Goal: Task Accomplishment & Management: Manage account settings

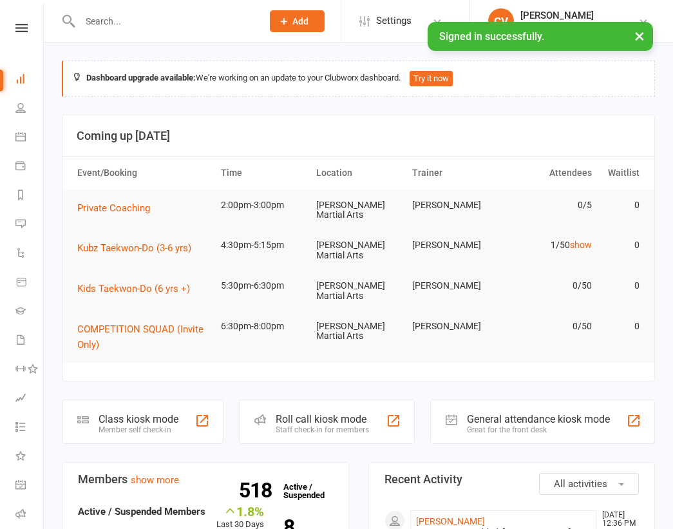
click at [133, 10] on div at bounding box center [157, 21] width 191 height 42
click at [117, 22] on input "text" at bounding box center [164, 21] width 177 height 18
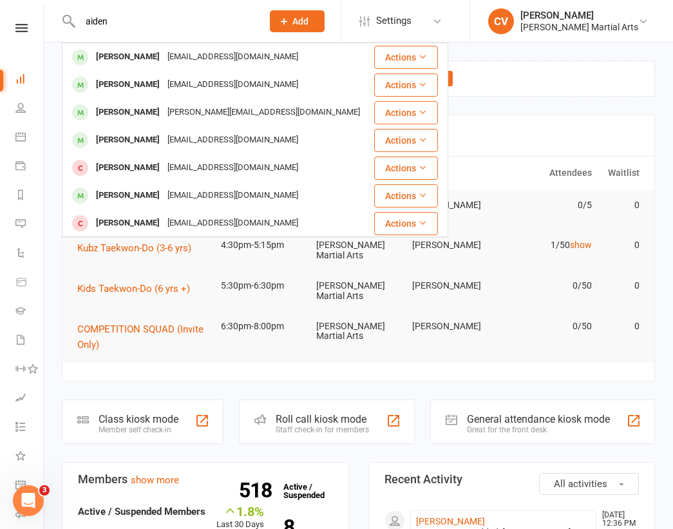
type input "aiden"
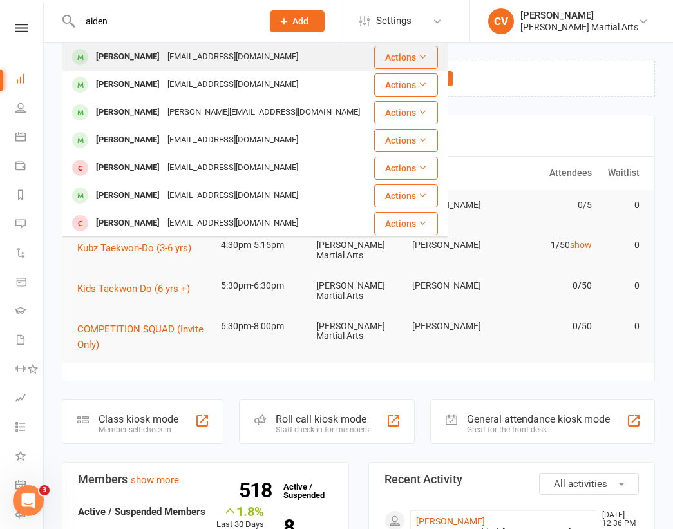
click at [99, 59] on div "[PERSON_NAME]" at bounding box center [128, 57] width 72 height 19
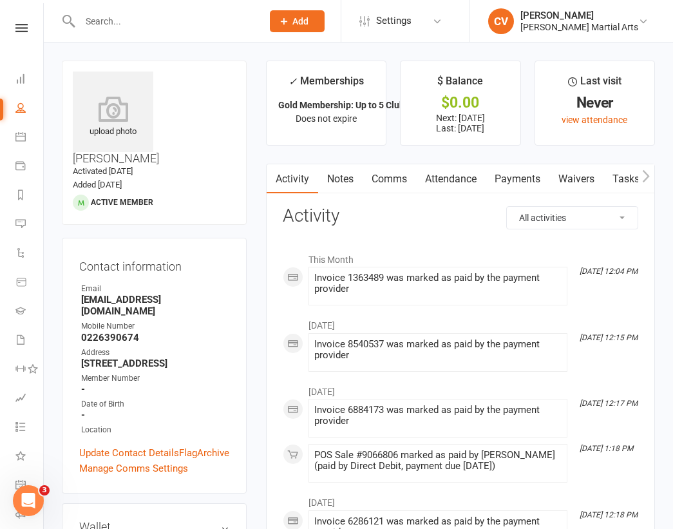
click at [525, 172] on link "Payments" at bounding box center [518, 179] width 64 height 30
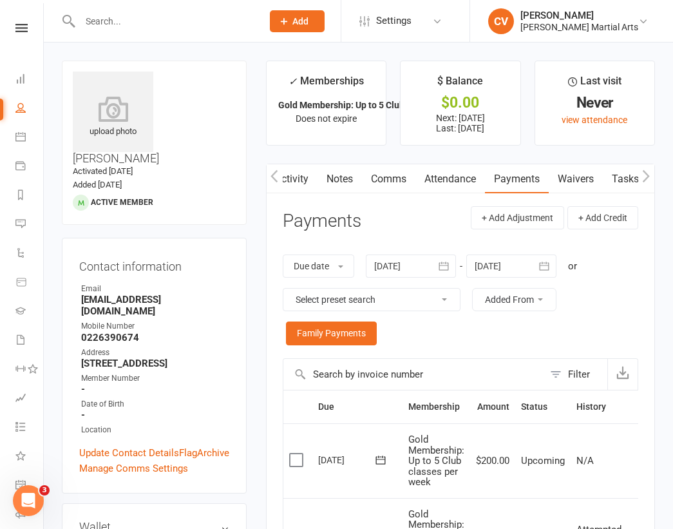
click at [133, 21] on input "text" at bounding box center [164, 21] width 177 height 18
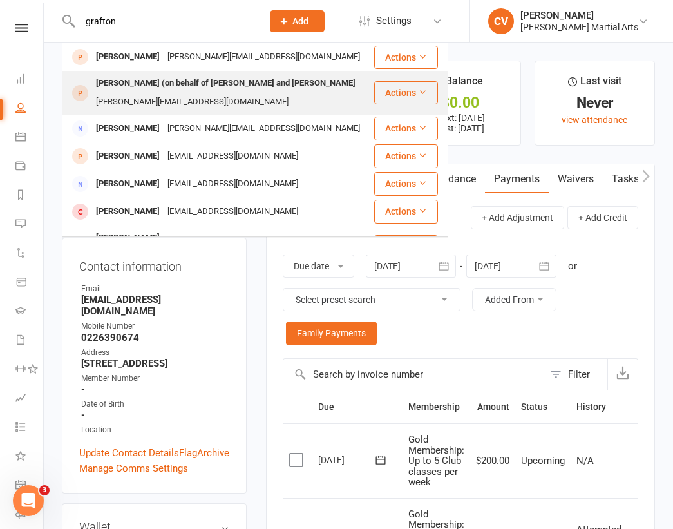
type input "grafton"
click at [197, 83] on div "[PERSON_NAME] (on behalf of [PERSON_NAME] and [PERSON_NAME]" at bounding box center [225, 83] width 267 height 19
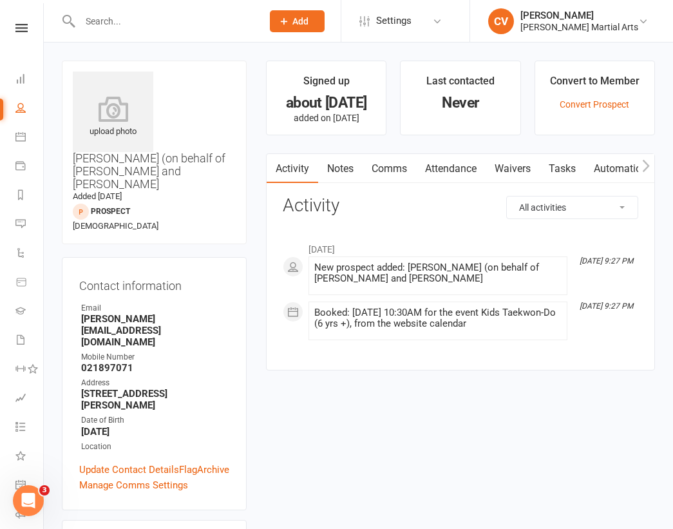
scroll to position [0, 1]
click at [523, 170] on link "Waivers" at bounding box center [512, 169] width 54 height 30
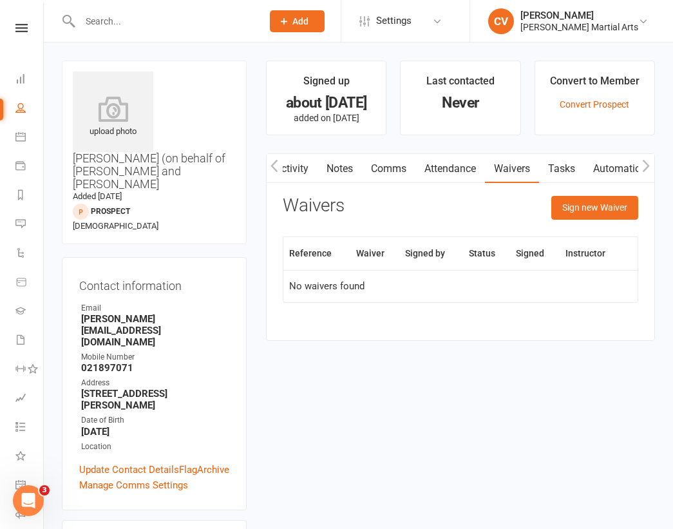
click at [124, 24] on input "text" at bounding box center [164, 21] width 177 height 18
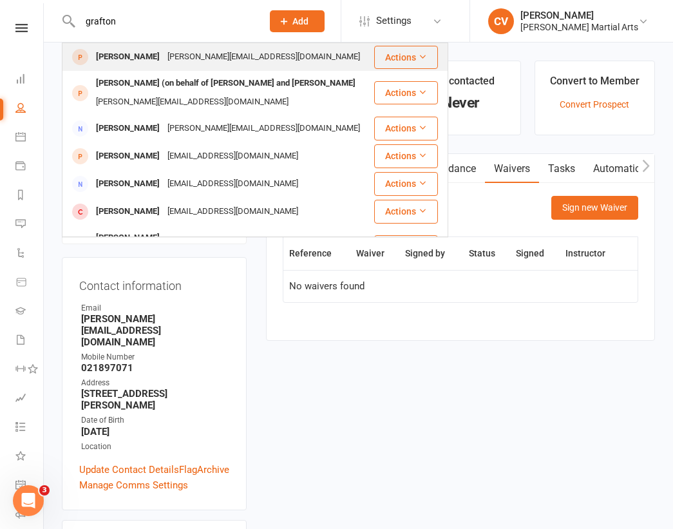
type input "grafton"
click at [169, 59] on div "[PERSON_NAME][EMAIL_ADDRESS][DOMAIN_NAME]" at bounding box center [264, 57] width 200 height 19
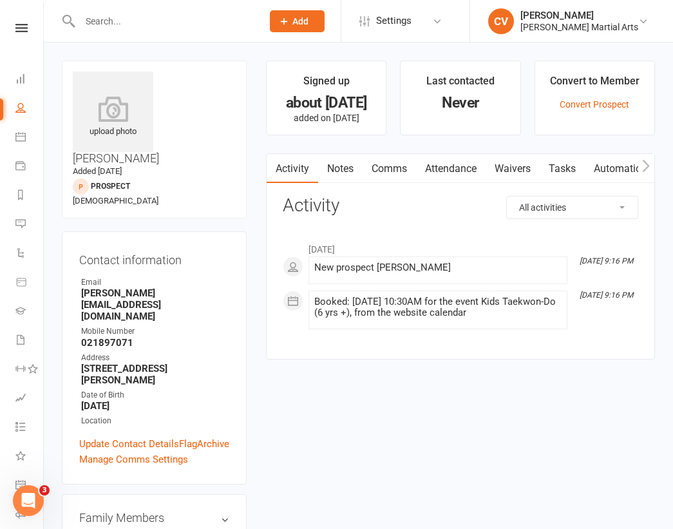
click at [121, 25] on input "text" at bounding box center [164, 21] width 177 height 18
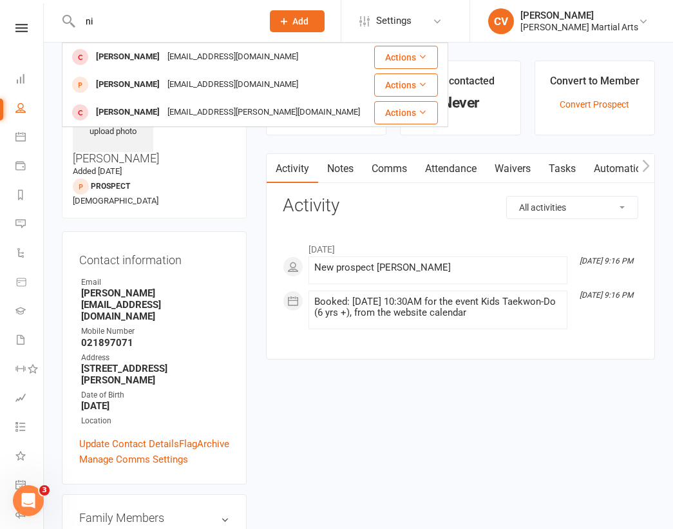
type input "n"
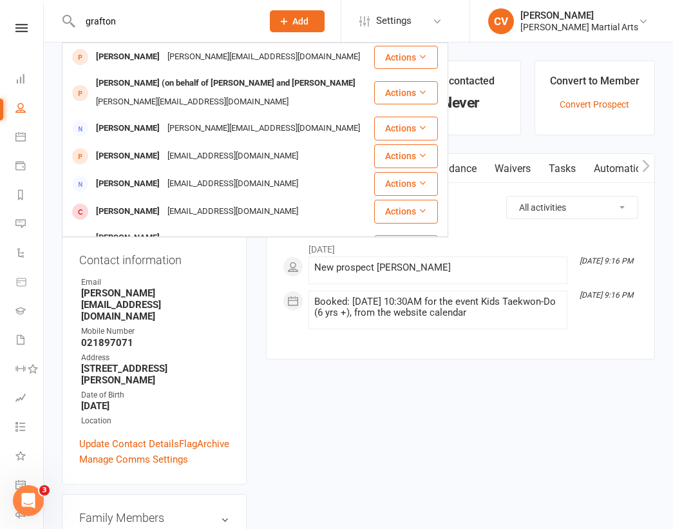
type input "grafton"
click at [179, 83] on div "[PERSON_NAME] (on behalf of [PERSON_NAME] and [PERSON_NAME]" at bounding box center [225, 83] width 267 height 19
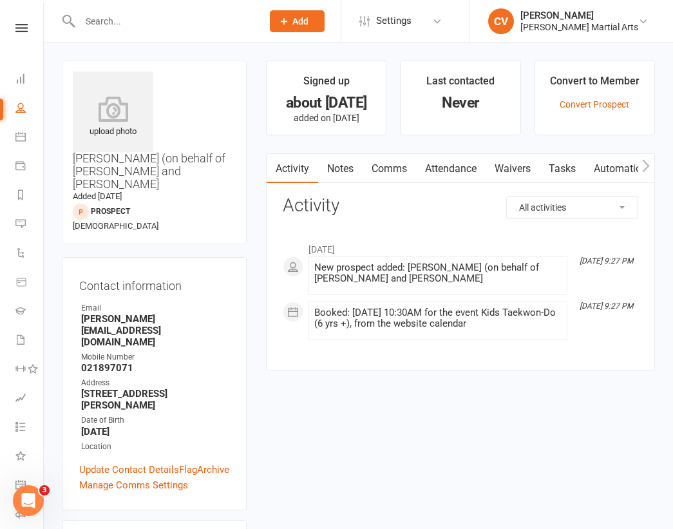
click at [526, 168] on link "Waivers" at bounding box center [513, 169] width 54 height 30
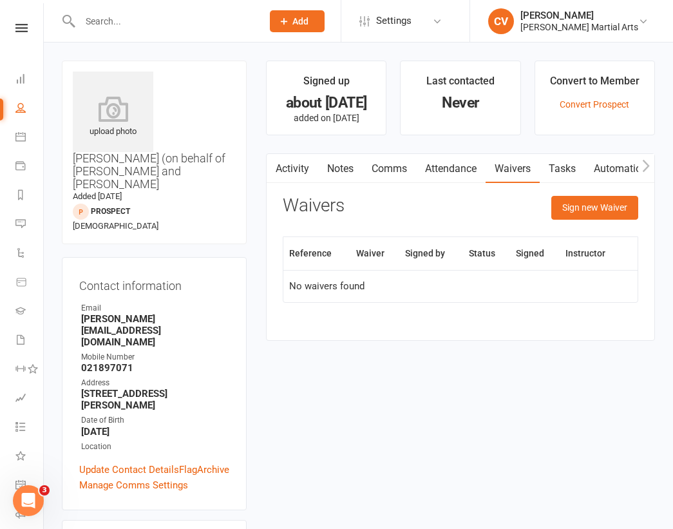
click at [259, 204] on main "Signed up about [DATE] added on [DATE] Last contacted Never Convert to Member C…" at bounding box center [460, 207] width 409 height 293
click at [117, 462] on link "Update Contact Details" at bounding box center [129, 469] width 100 height 15
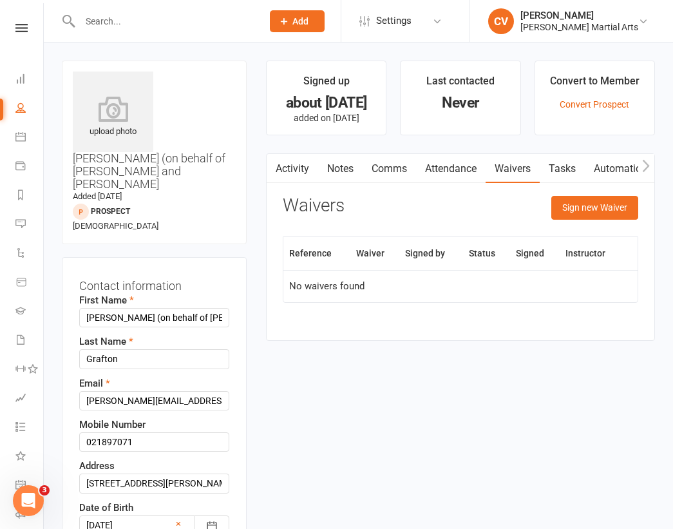
scroll to position [61, 0]
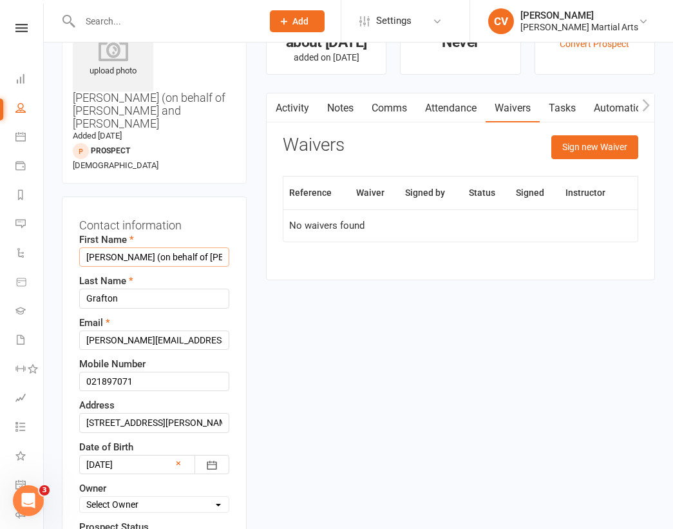
drag, startPoint x: 115, startPoint y: 202, endPoint x: 525, endPoint y: 202, distance: 410.5
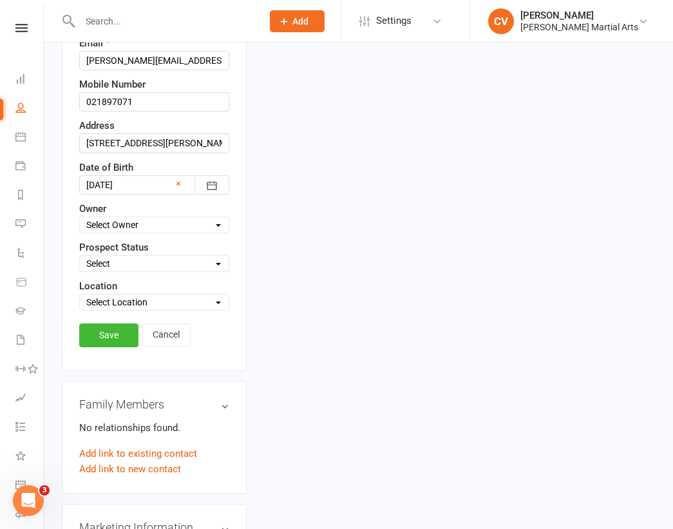
scroll to position [348, 0]
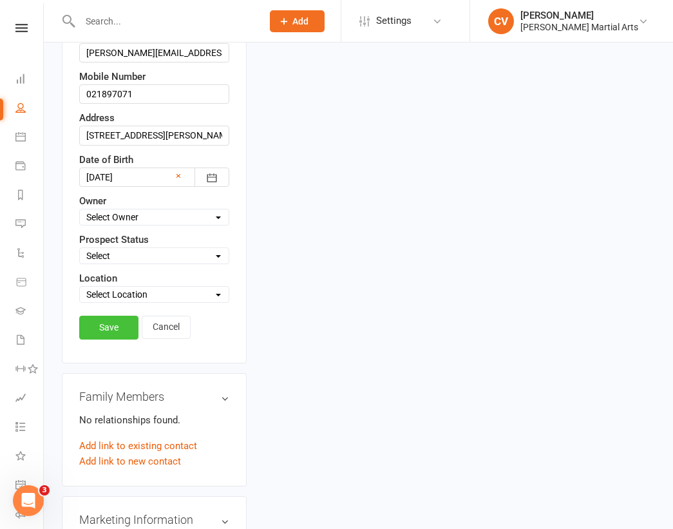
type input "[PERSON_NAME]"
click at [112, 316] on link "Save" at bounding box center [108, 327] width 59 height 23
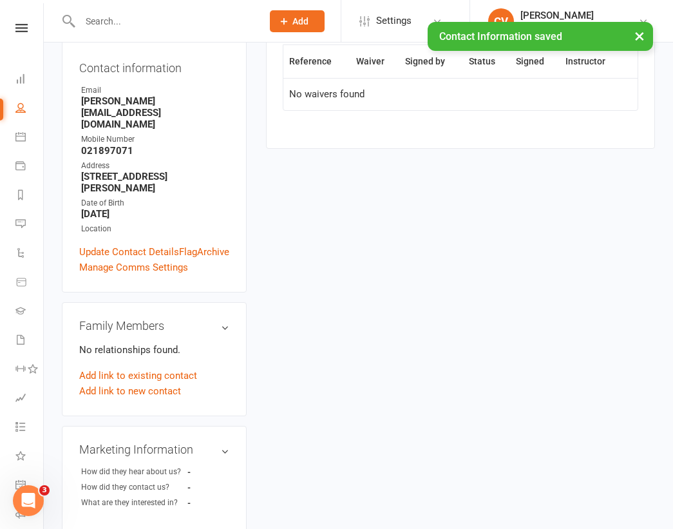
scroll to position [193, 0]
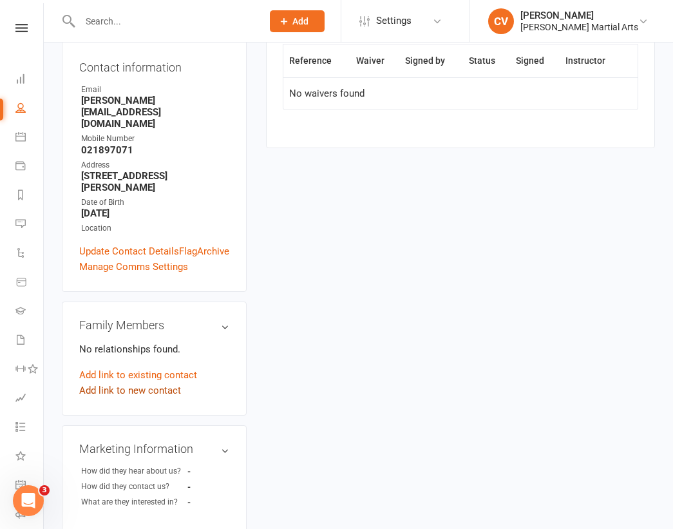
click at [148, 383] on link "Add link to new contact" at bounding box center [130, 390] width 102 height 15
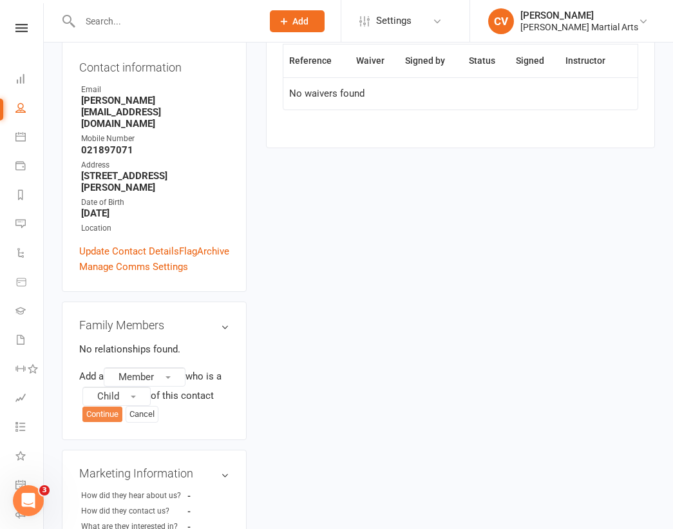
click at [101, 407] on button "Continue" at bounding box center [102, 414] width 40 height 15
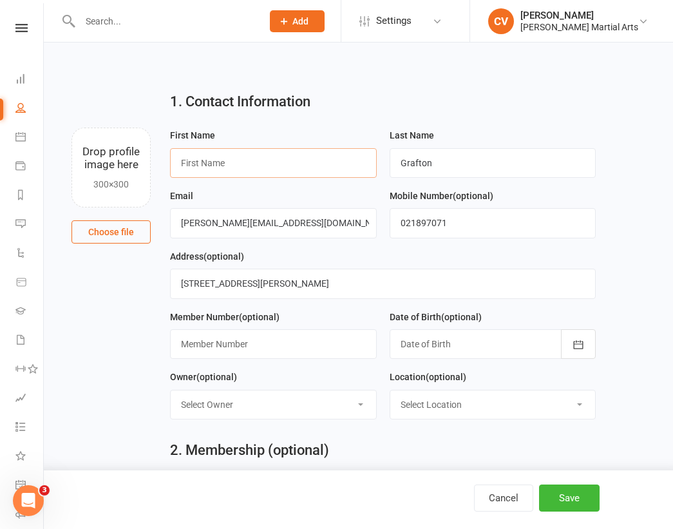
click at [204, 160] on input "text" at bounding box center [273, 163] width 206 height 30
type input "[PERSON_NAME]"
click at [576, 496] on button "Save" at bounding box center [569, 498] width 61 height 27
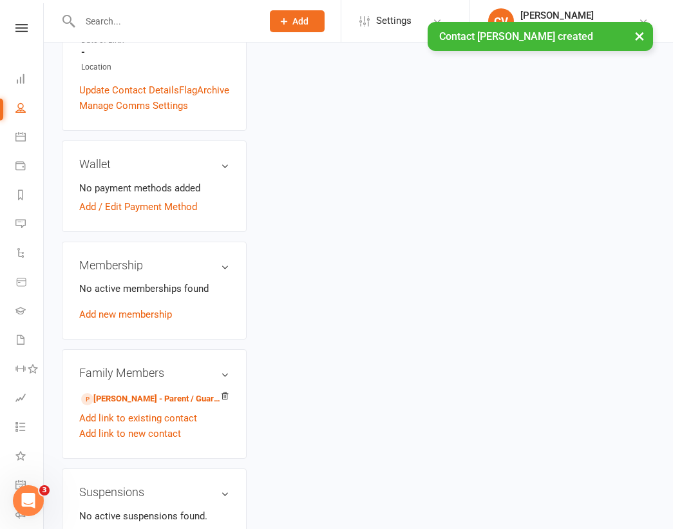
scroll to position [385, 0]
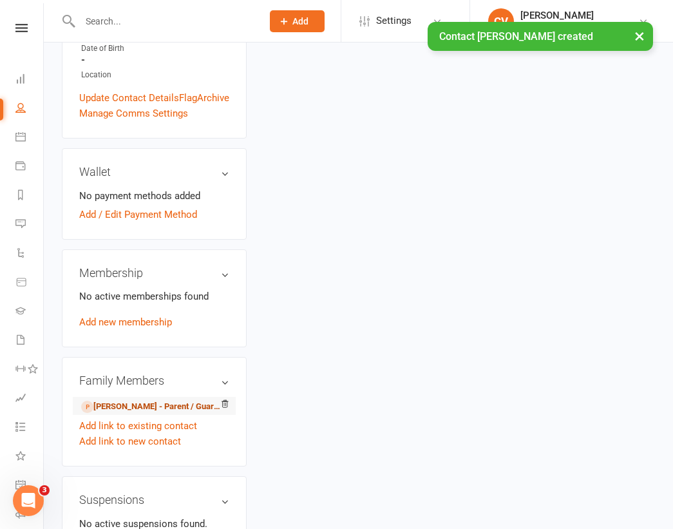
click at [182, 400] on link "[PERSON_NAME] - Parent / Guardian" at bounding box center [152, 407] width 142 height 14
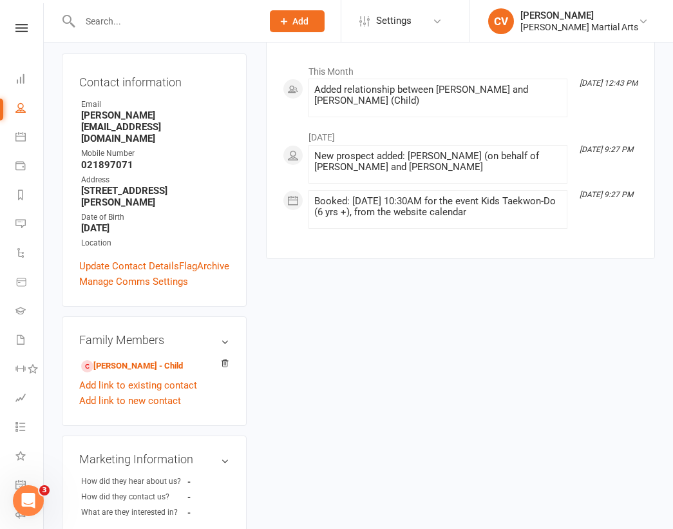
scroll to position [179, 0]
click at [160, 377] on link "Add link to existing contact" at bounding box center [138, 384] width 118 height 15
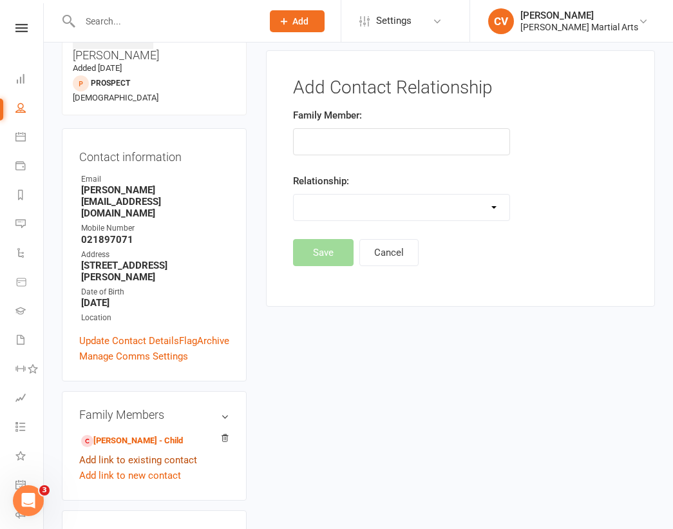
scroll to position [88, 0]
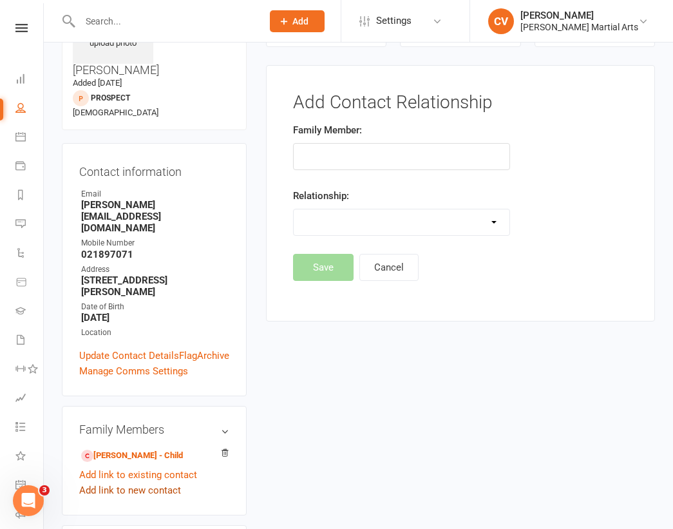
click at [133, 483] on link "Add link to new contact" at bounding box center [130, 490] width 102 height 15
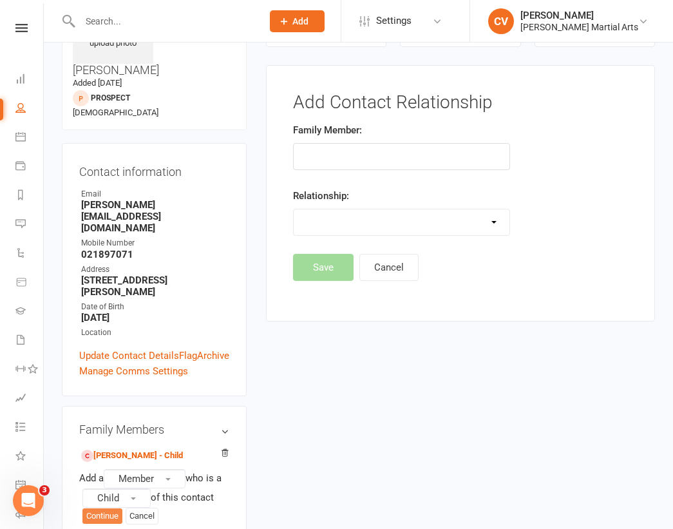
click at [109, 508] on button "Continue" at bounding box center [102, 515] width 40 height 15
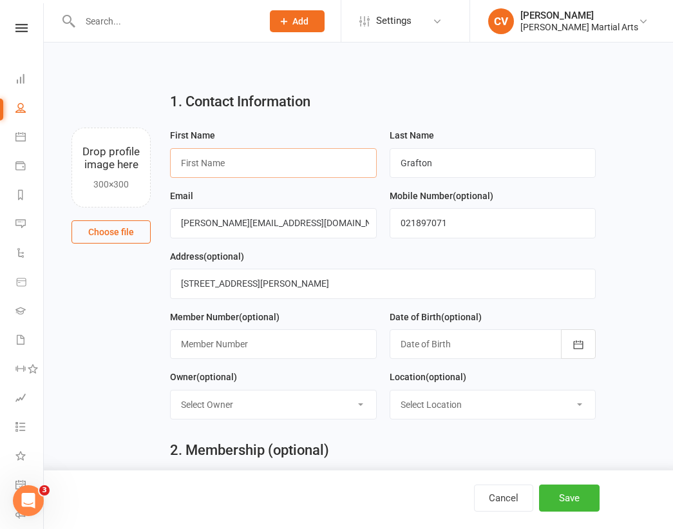
click at [213, 157] on input "text" at bounding box center [273, 163] width 206 height 30
type input "[PERSON_NAME]"
click at [563, 496] on button "Save" at bounding box center [569, 498] width 61 height 27
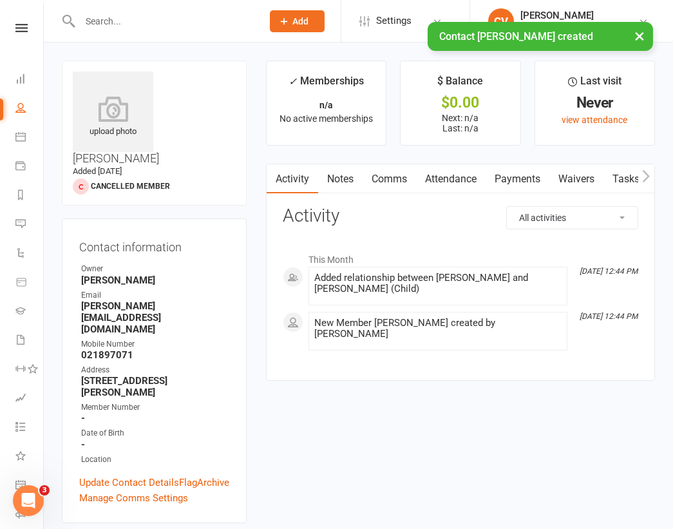
click at [579, 171] on link "Waivers" at bounding box center [577, 179] width 54 height 30
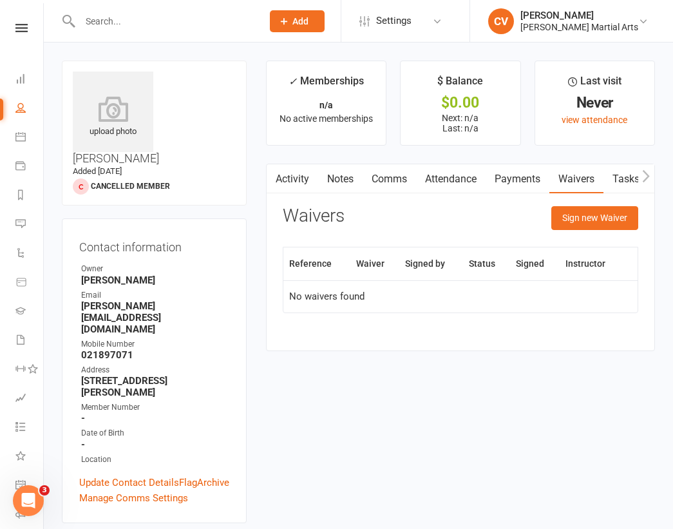
click at [610, 231] on div "Sign new Waiver" at bounding box center [595, 221] width 87 height 30
click at [592, 215] on button "Sign new Waiver" at bounding box center [595, 217] width 87 height 23
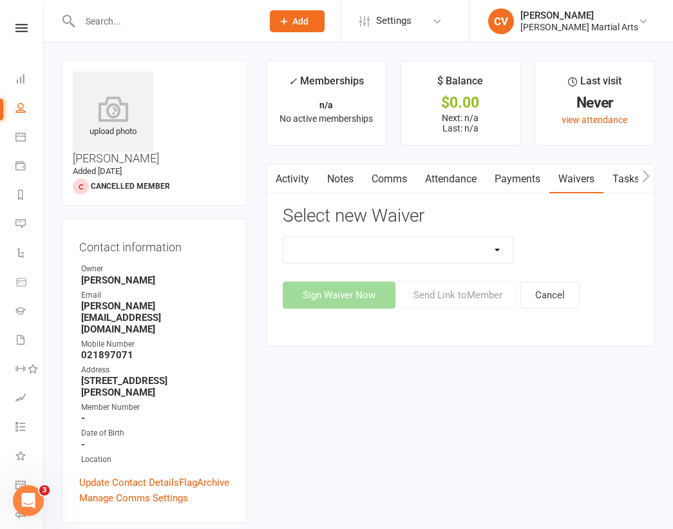
click at [484, 249] on select "Joining Application Waiver New Client Membership Club New Client Membership Clu…" at bounding box center [398, 250] width 229 height 26
select select "4182"
click at [284, 237] on select "Joining Application Waiver New Client Membership Club New Client Membership Clu…" at bounding box center [398, 250] width 229 height 26
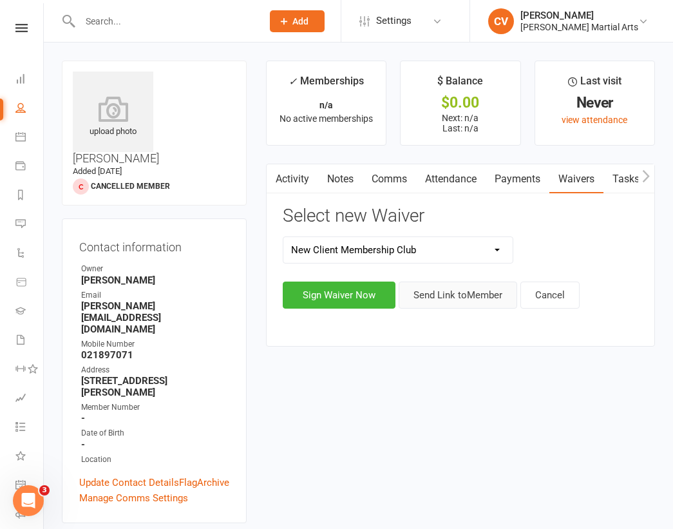
click at [478, 300] on button "Send Link to Member" at bounding box center [458, 295] width 119 height 27
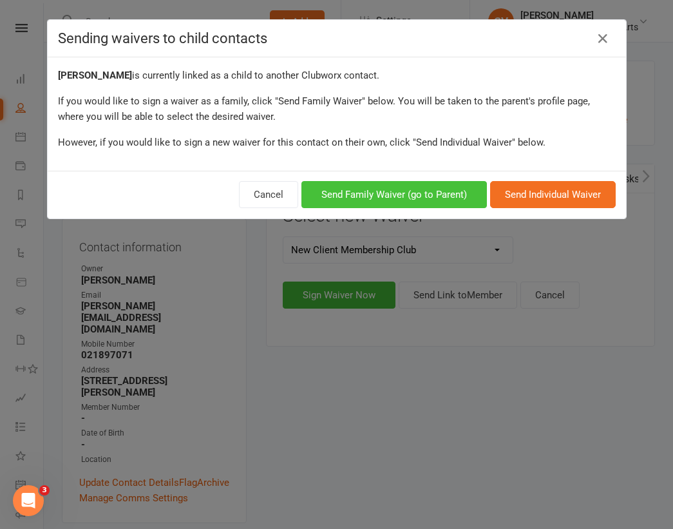
click at [422, 194] on button "Send Family Waiver (go to Parent)" at bounding box center [395, 194] width 186 height 27
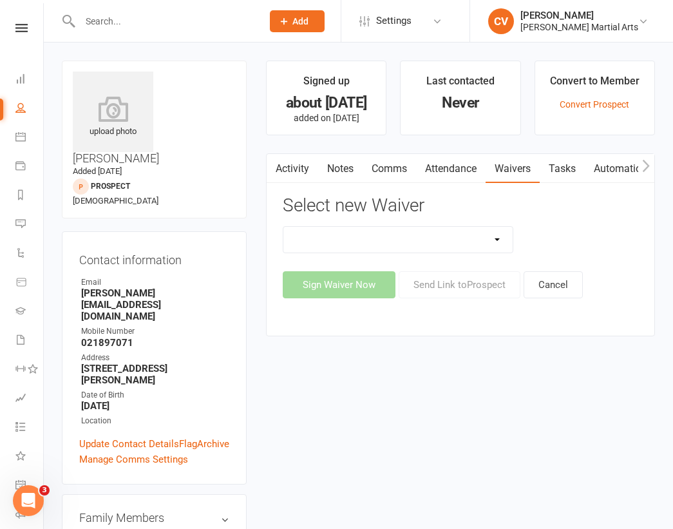
click at [493, 237] on select "Joining Application Waiver New Client Membership Club New Client Membership Clu…" at bounding box center [398, 240] width 229 height 26
select select "4182"
click at [284, 227] on select "Joining Application Waiver New Client Membership Club New Client Membership Clu…" at bounding box center [398, 240] width 229 height 26
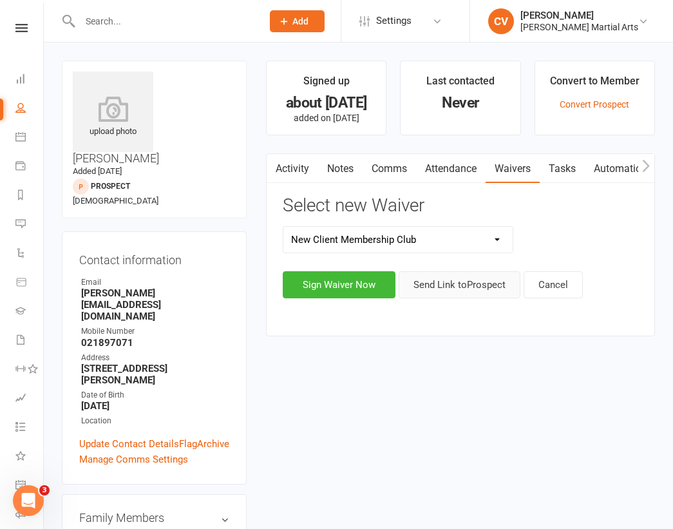
click at [466, 287] on button "Send Link to [GEOGRAPHIC_DATA]" at bounding box center [460, 284] width 122 height 27
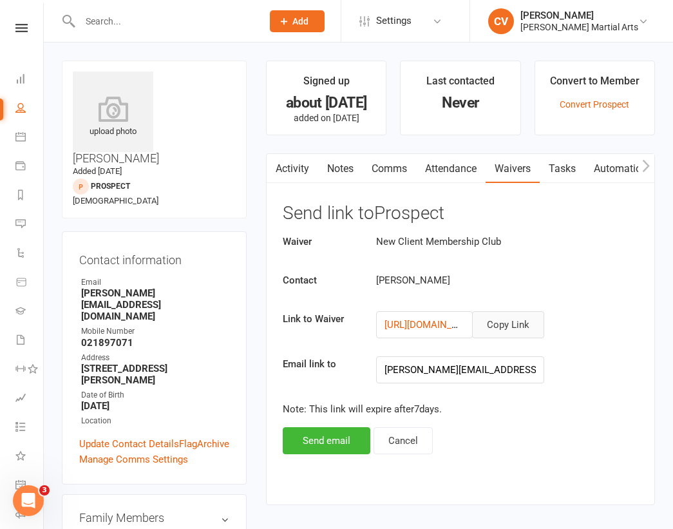
click at [527, 326] on button "Copy Link" at bounding box center [508, 324] width 72 height 27
drag, startPoint x: 81, startPoint y: 239, endPoint x: 195, endPoint y: 240, distance: 114.1
click at [195, 287] on strong "[PERSON_NAME][EMAIL_ADDRESS][DOMAIN_NAME]" at bounding box center [155, 304] width 148 height 35
copy strong "[PERSON_NAME][EMAIL_ADDRESS][DOMAIN_NAME]"
click at [128, 14] on input "text" at bounding box center [164, 21] width 177 height 18
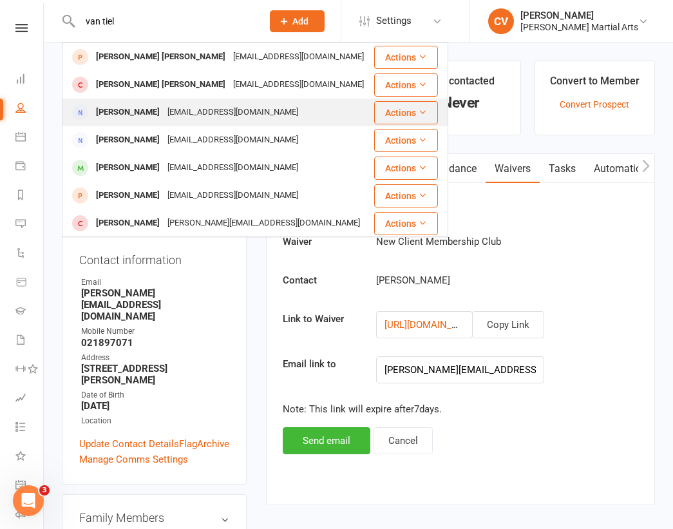
type input "van tiel"
click at [122, 115] on div "[PERSON_NAME]" at bounding box center [128, 112] width 72 height 19
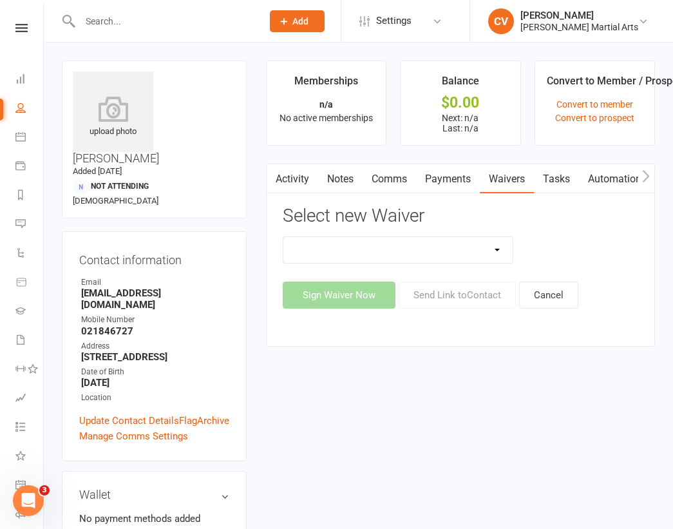
click at [452, 179] on link "Payments" at bounding box center [448, 179] width 64 height 30
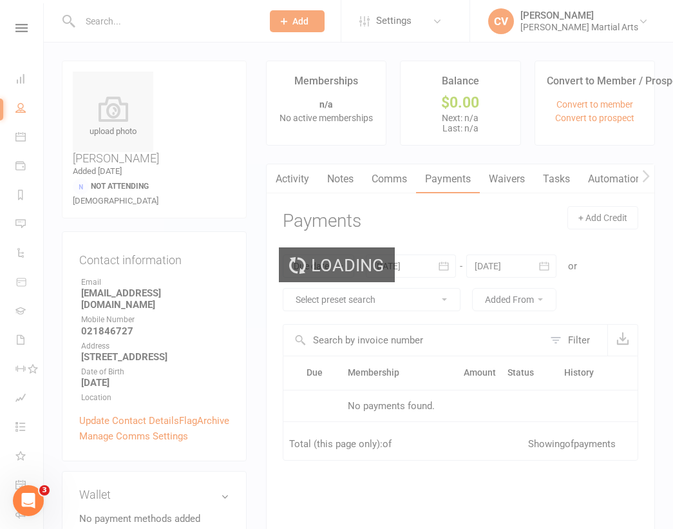
click at [517, 179] on div "Loading" at bounding box center [336, 264] width 673 height 529
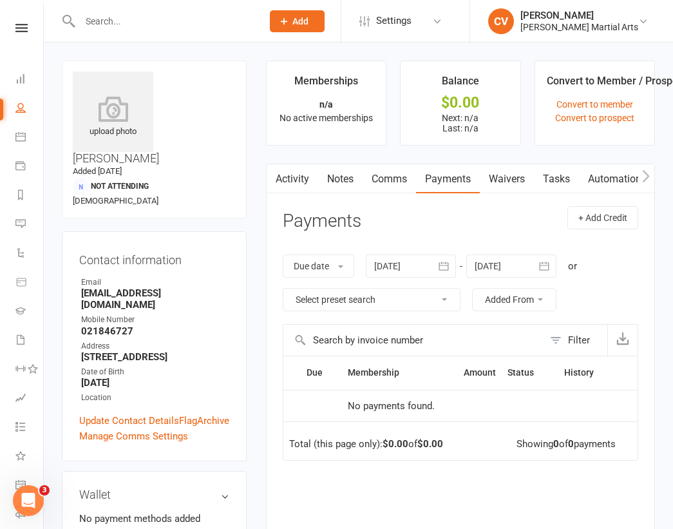
click at [519, 179] on link "Waivers" at bounding box center [507, 179] width 54 height 30
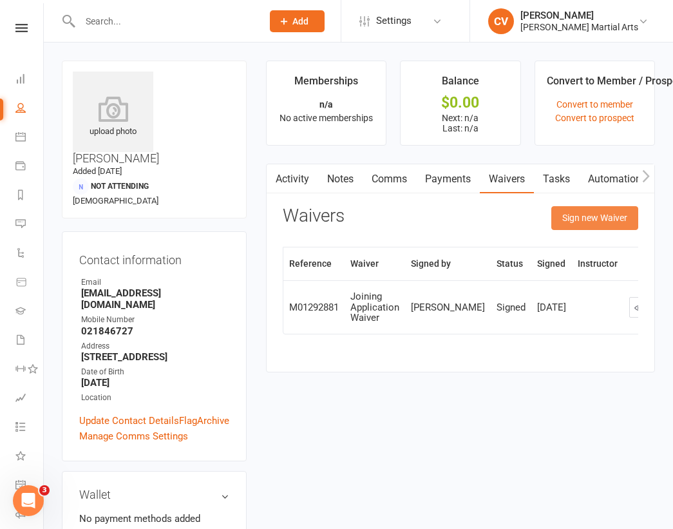
click at [596, 218] on button "Sign new Waiver" at bounding box center [595, 217] width 87 height 23
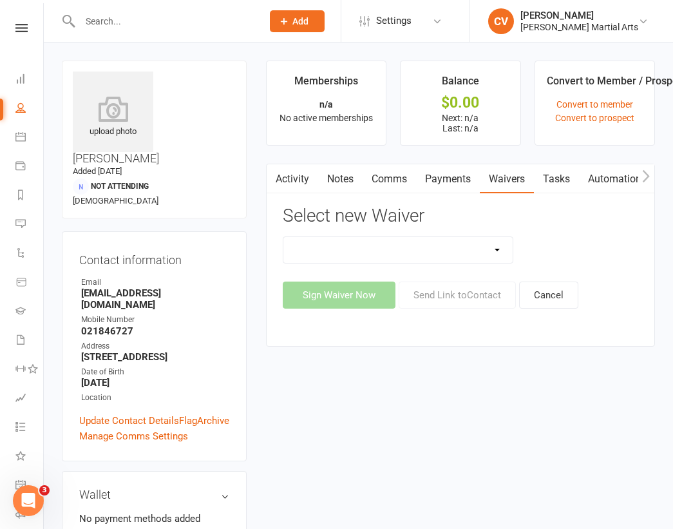
click at [494, 244] on select "Joining Application Waiver New Client Membership Club New Client Membership Clu…" at bounding box center [398, 250] width 229 height 26
select select "4182"
click at [284, 237] on select "Joining Application Waiver New Client Membership Club New Client Membership Clu…" at bounding box center [398, 250] width 229 height 26
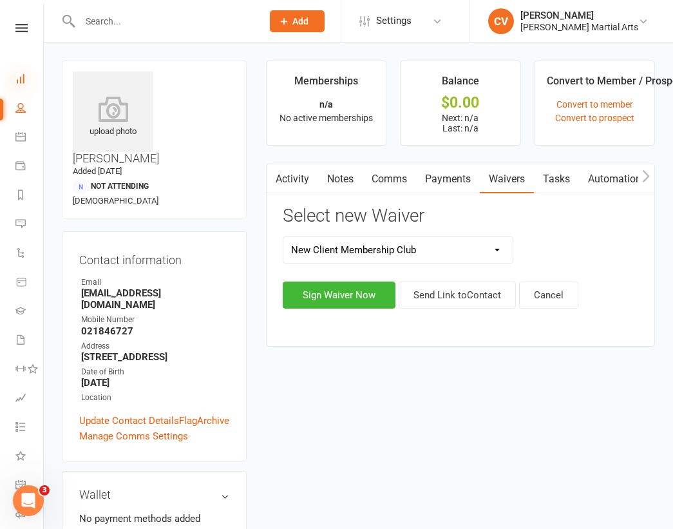
click at [20, 80] on icon at bounding box center [20, 78] width 10 height 10
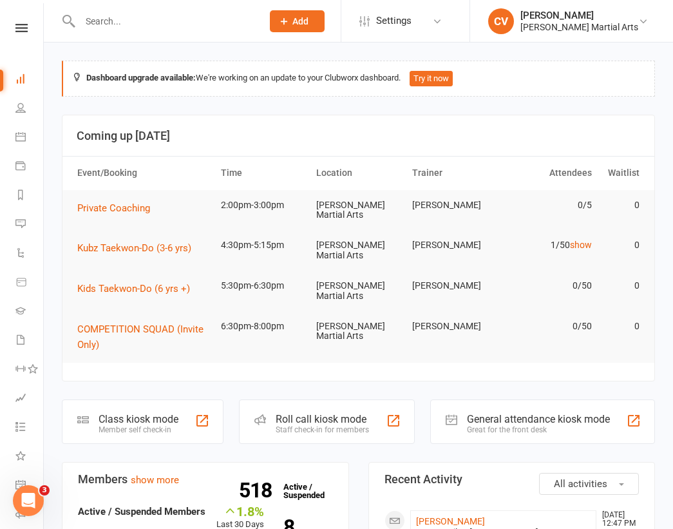
click at [115, 26] on input "text" at bounding box center [164, 21] width 177 height 18
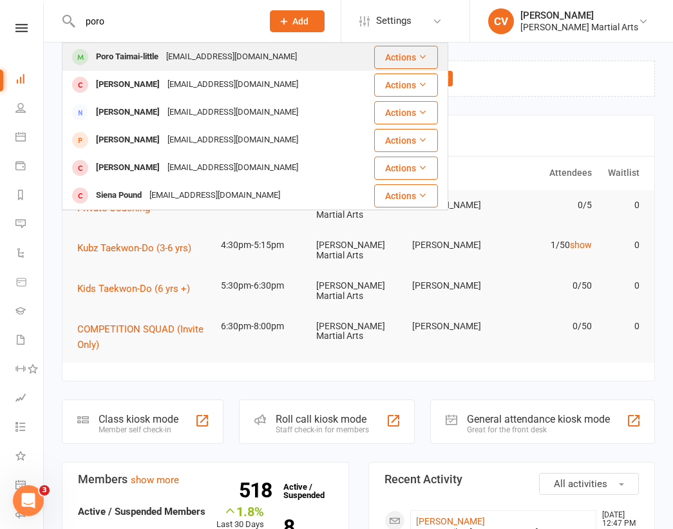
type input "poro"
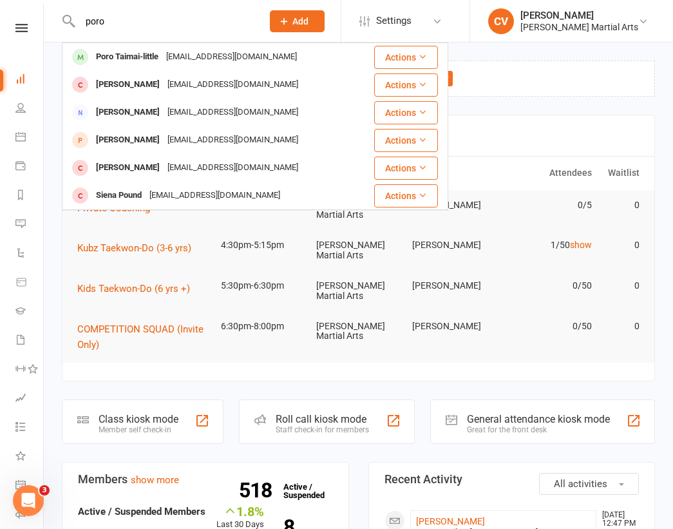
click at [156, 54] on div "Poro Taimai-little" at bounding box center [127, 57] width 70 height 19
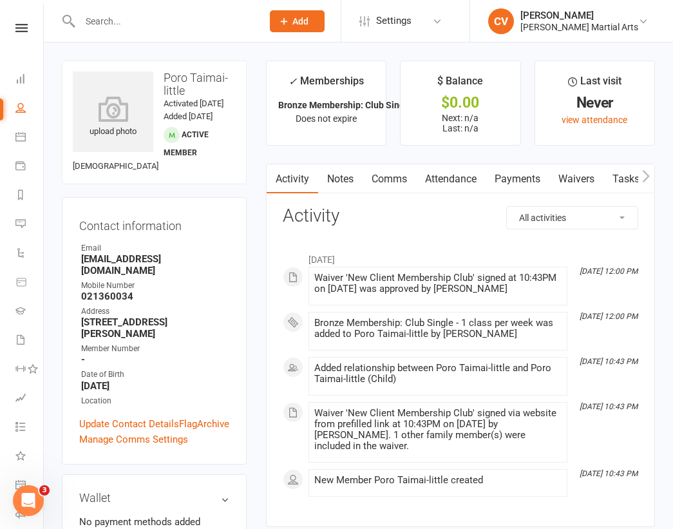
click at [521, 174] on link "Payments" at bounding box center [518, 179] width 64 height 30
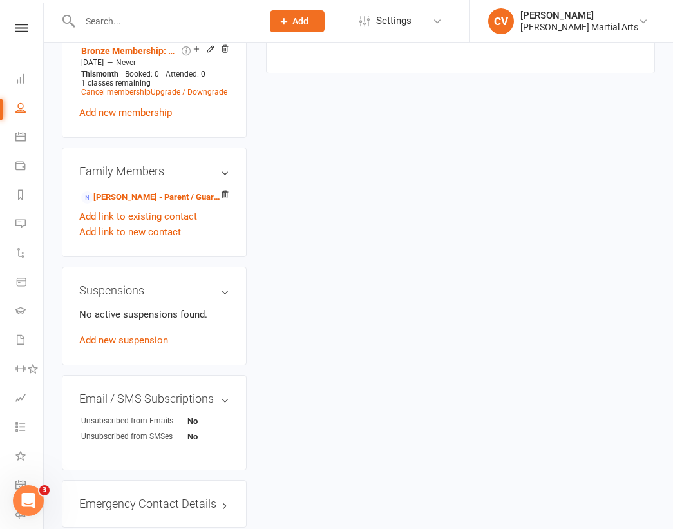
scroll to position [594, 0]
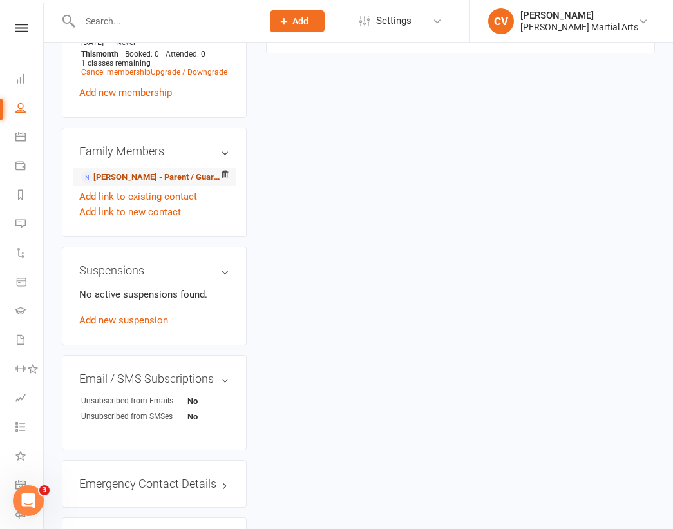
click at [162, 184] on link "[PERSON_NAME] - Parent / Guardian" at bounding box center [152, 178] width 142 height 14
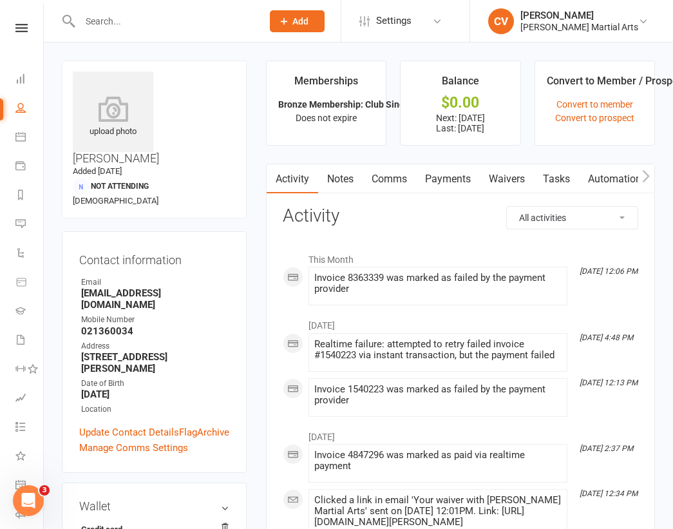
click at [470, 177] on link "Payments" at bounding box center [448, 179] width 64 height 30
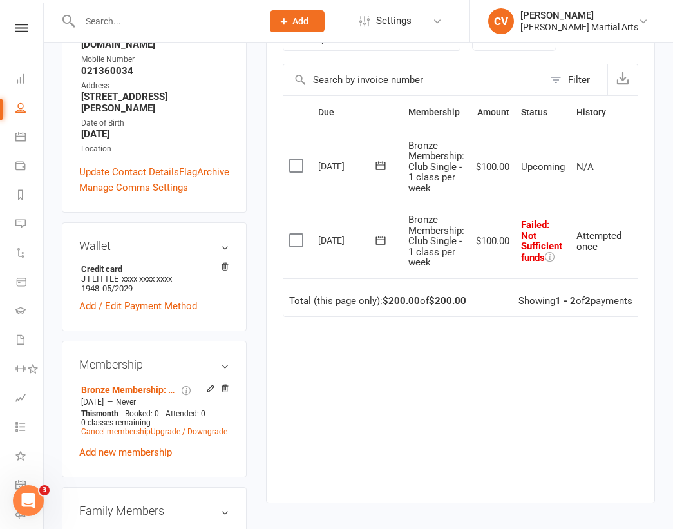
scroll to position [0, 19]
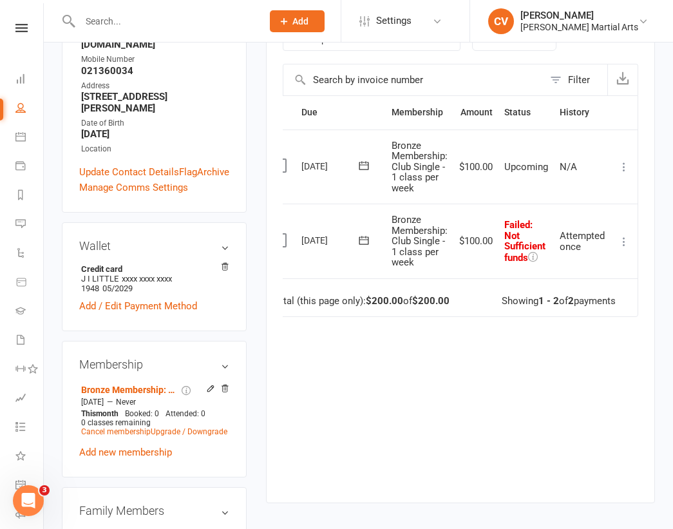
click at [626, 240] on icon at bounding box center [624, 241] width 13 height 13
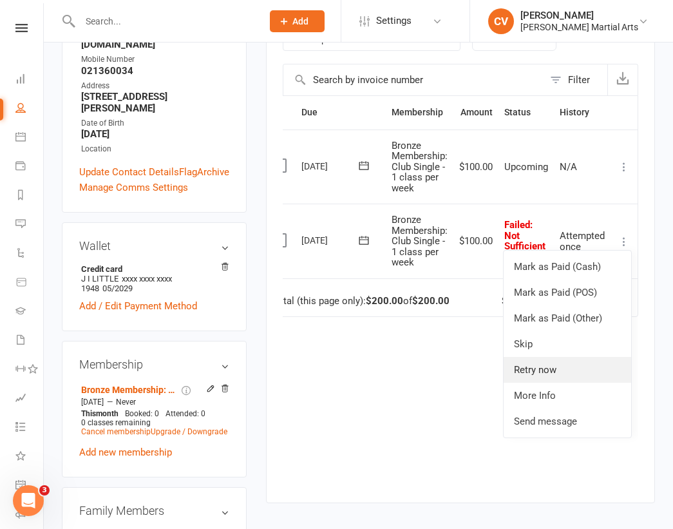
click at [546, 373] on link "Retry now" at bounding box center [568, 370] width 128 height 26
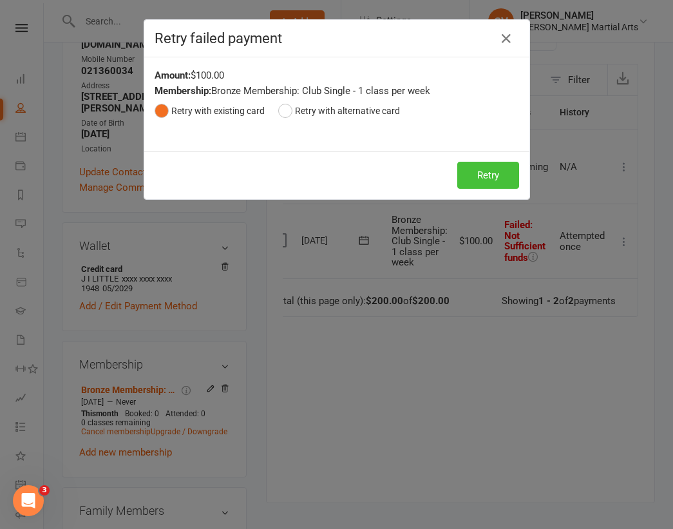
click at [474, 171] on button "Retry" at bounding box center [489, 175] width 62 height 27
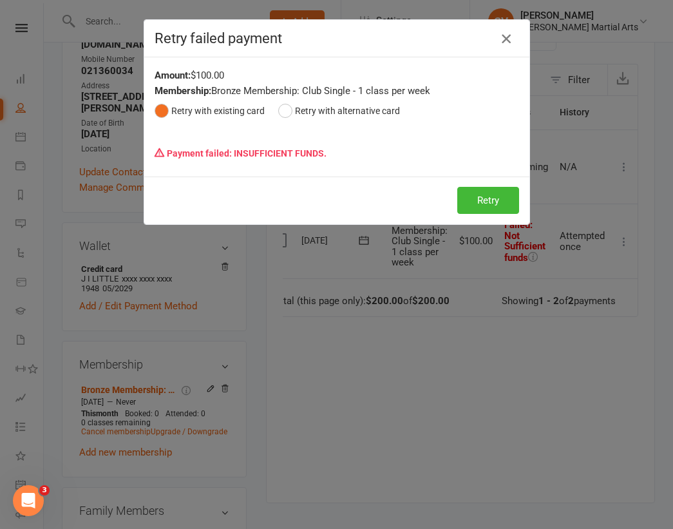
click at [507, 35] on icon "button" at bounding box center [506, 38] width 15 height 15
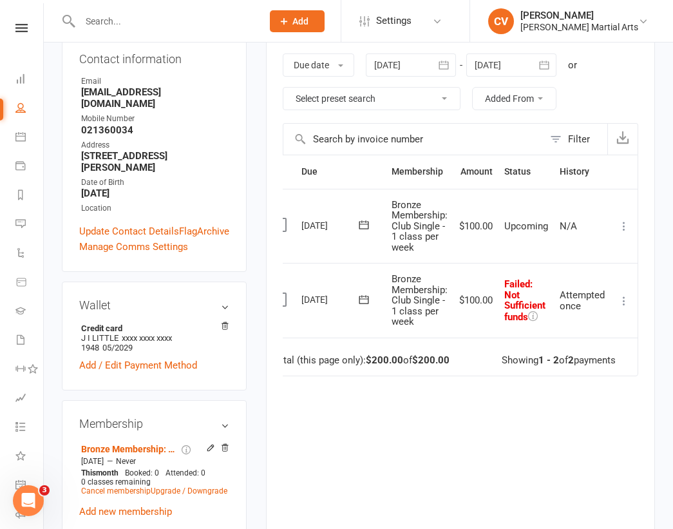
scroll to position [200, 0]
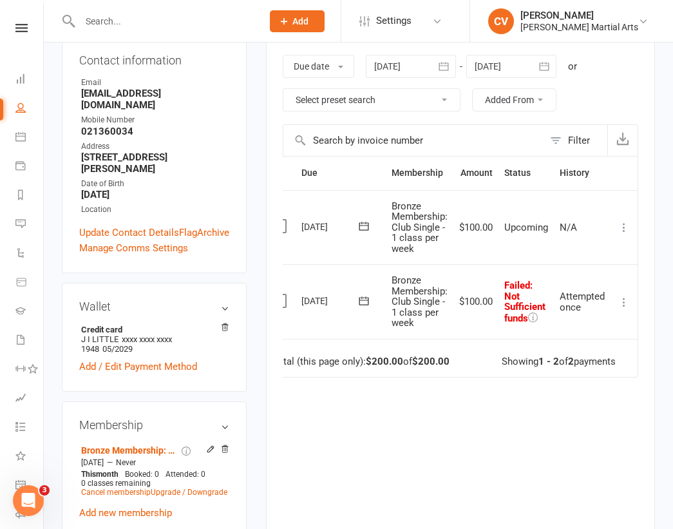
click at [394, 61] on div at bounding box center [411, 66] width 90 height 23
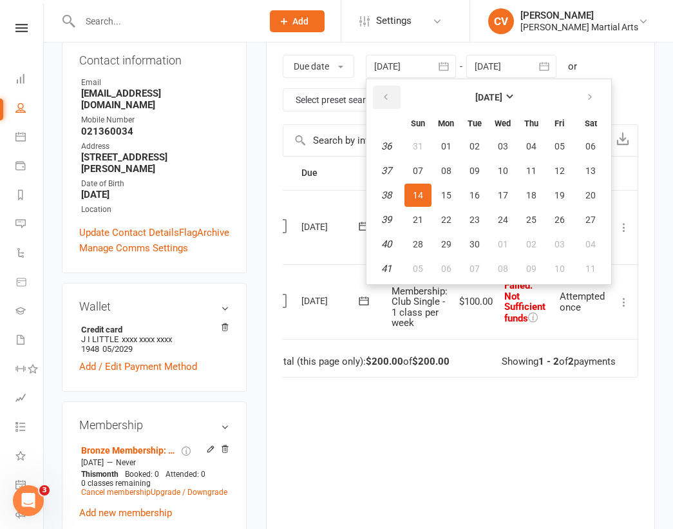
click at [389, 87] on button "button" at bounding box center [387, 97] width 28 height 23
click at [389, 88] on button "button" at bounding box center [387, 97] width 28 height 23
click at [511, 143] on button "04" at bounding box center [503, 146] width 27 height 23
type input "[DATE]"
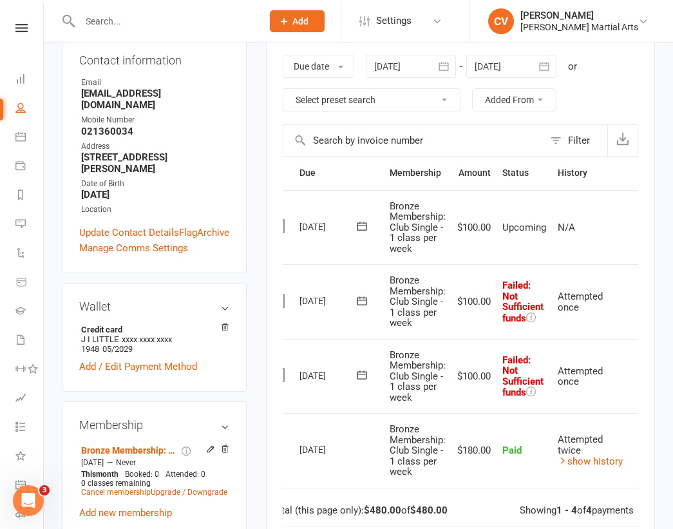
click at [133, 23] on input "text" at bounding box center [164, 21] width 177 height 18
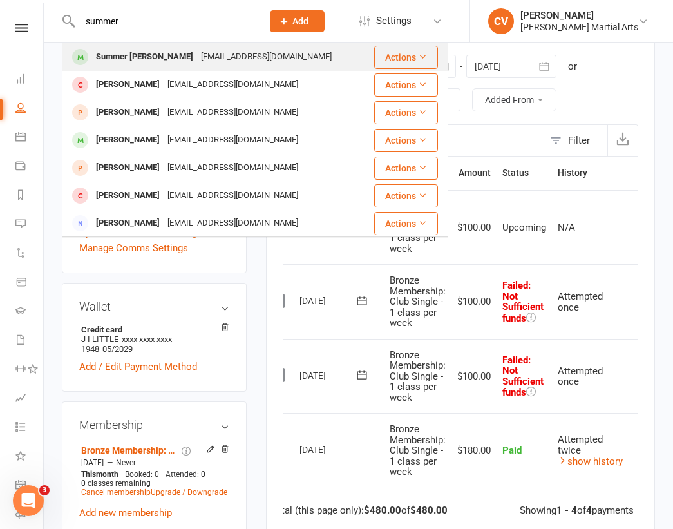
type input "summer"
click at [197, 57] on div "[EMAIL_ADDRESS][DOMAIN_NAME]" at bounding box center [266, 57] width 139 height 19
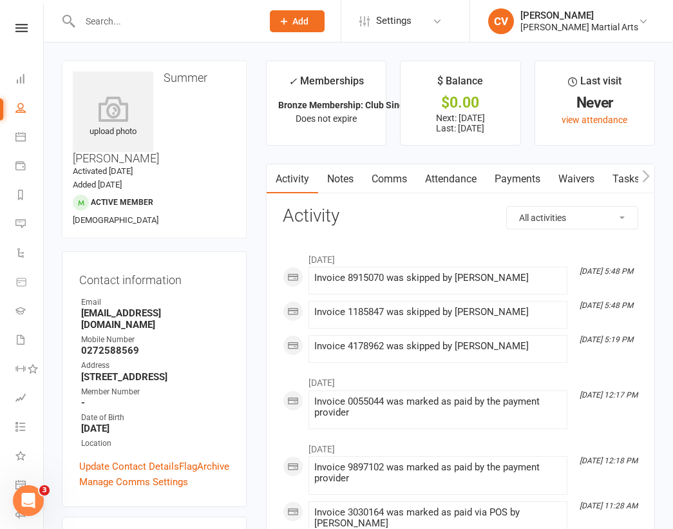
click at [520, 175] on link "Payments" at bounding box center [518, 179] width 64 height 30
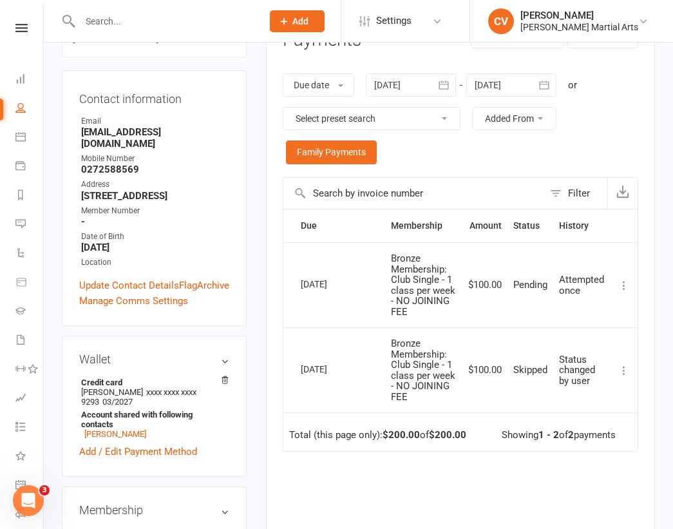
scroll to position [182, 0]
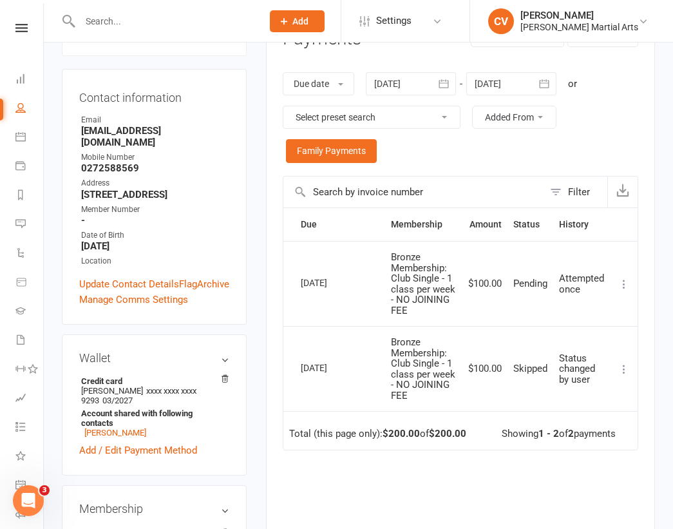
click at [161, 23] on input "text" at bounding box center [164, 21] width 177 height 18
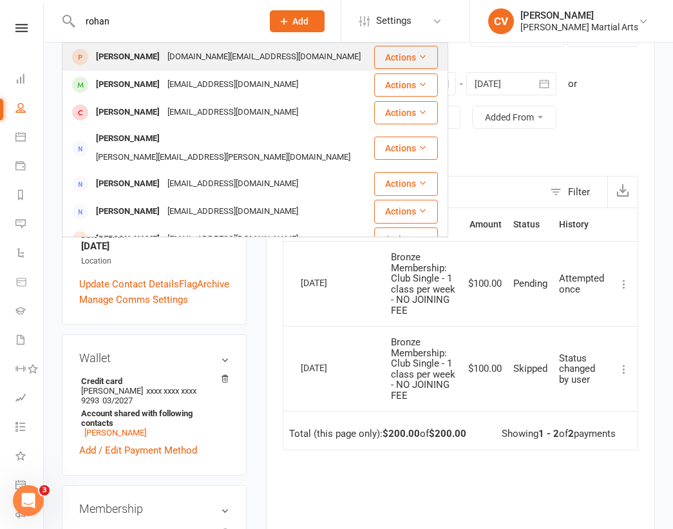
type input "rohan"
click at [147, 55] on div "[PERSON_NAME]" at bounding box center [128, 57] width 72 height 19
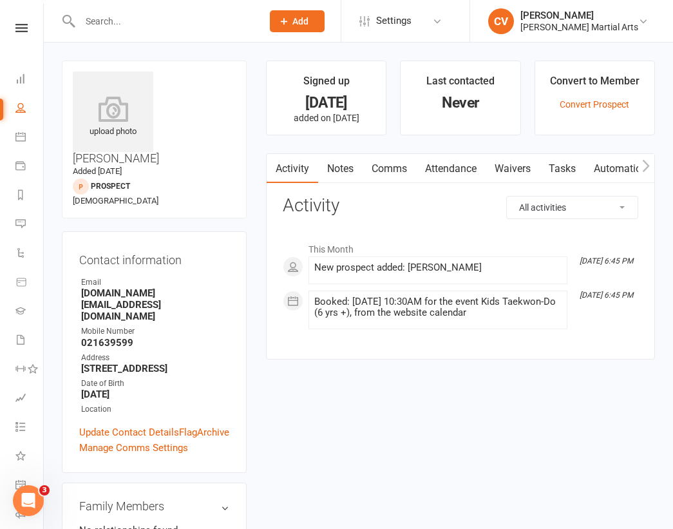
click at [527, 166] on link "Waivers" at bounding box center [513, 169] width 54 height 30
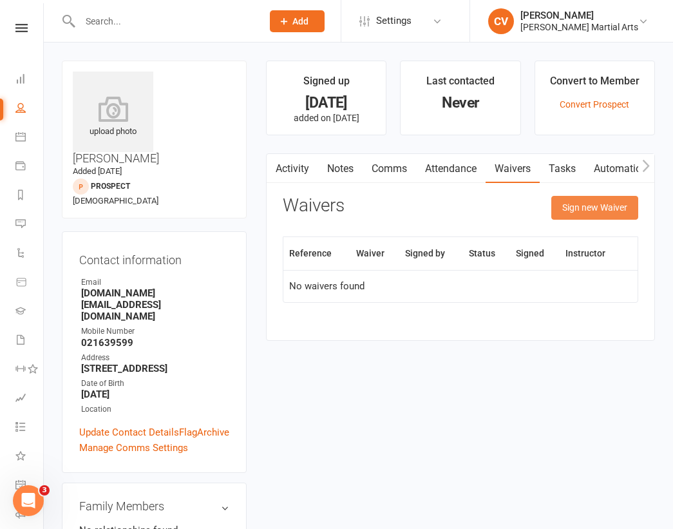
click at [613, 211] on button "Sign new Waiver" at bounding box center [595, 207] width 87 height 23
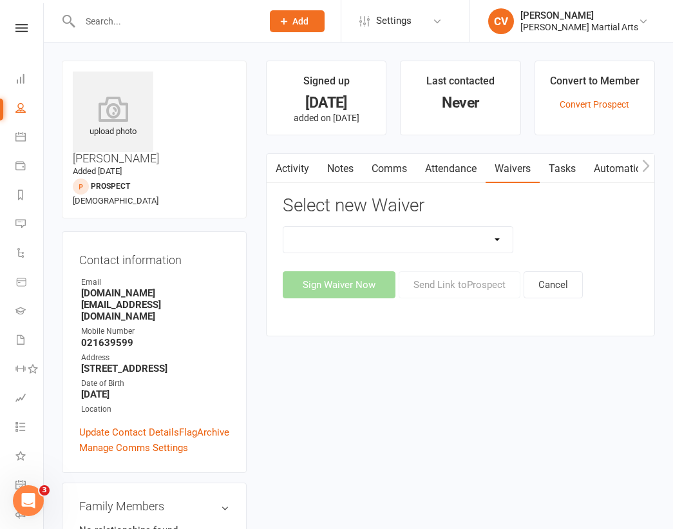
click at [434, 227] on select "Joining Application Waiver New Client Membership Club New Client Membership Clu…" at bounding box center [398, 240] width 229 height 26
select select "4182"
click at [284, 227] on select "Joining Application Waiver New Client Membership Club New Client Membership Clu…" at bounding box center [398, 240] width 229 height 26
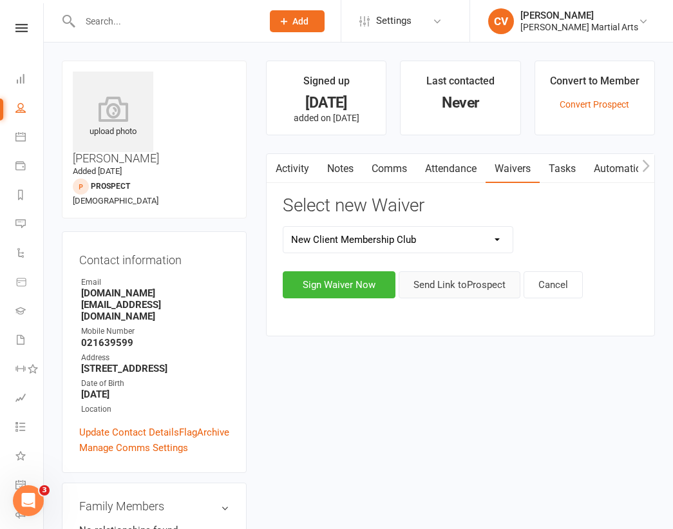
click at [456, 284] on button "Send Link to [GEOGRAPHIC_DATA]" at bounding box center [460, 284] width 122 height 27
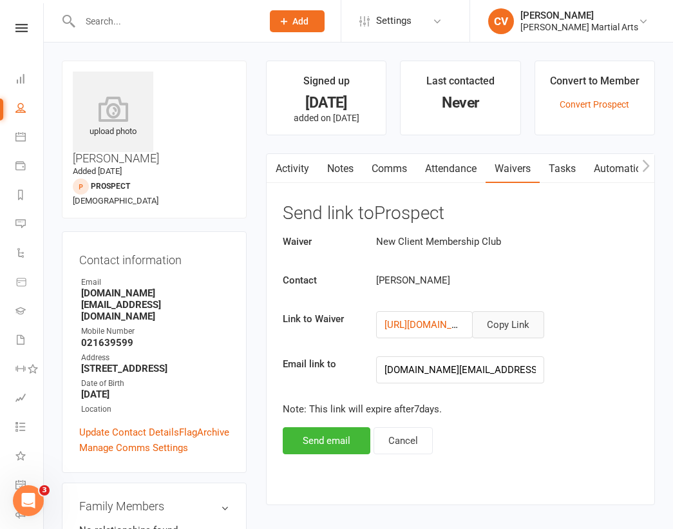
click at [523, 321] on button "Copy Link" at bounding box center [508, 324] width 72 height 27
drag, startPoint x: 81, startPoint y: 237, endPoint x: 224, endPoint y: 237, distance: 143.1
click at [224, 287] on strong "[DOMAIN_NAME][EMAIL_ADDRESS][DOMAIN_NAME]" at bounding box center [155, 304] width 148 height 35
copy strong "[DOMAIN_NAME][EMAIL_ADDRESS][DOMAIN_NAME]"
click at [133, 19] on input "text" at bounding box center [164, 21] width 177 height 18
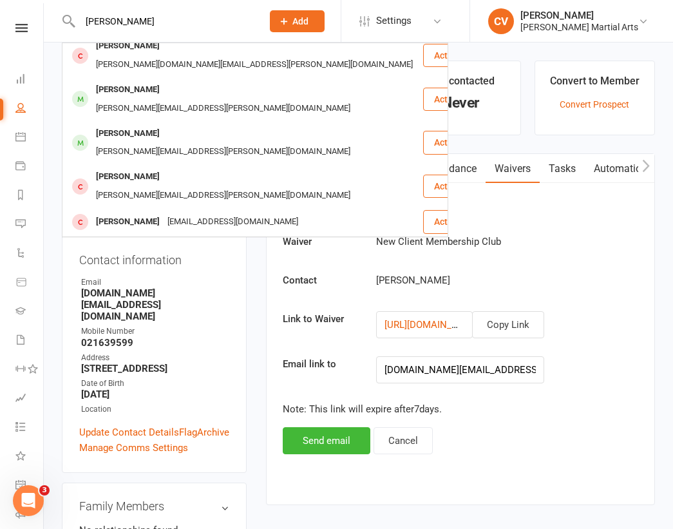
scroll to position [361, 0]
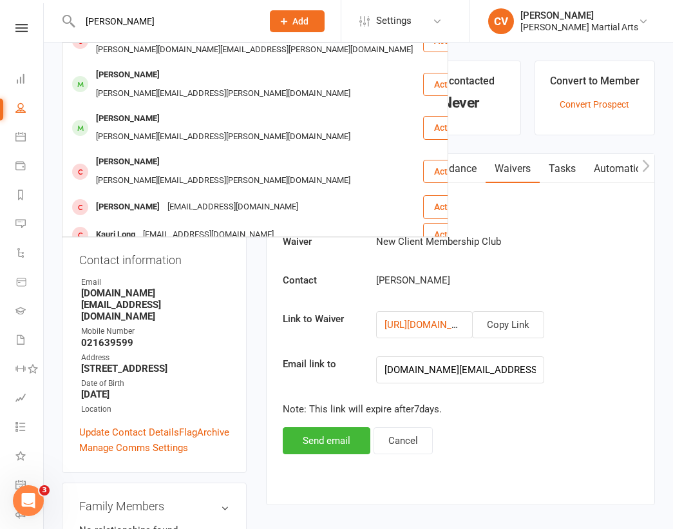
type input "[PERSON_NAME]"
click at [156, 253] on div "[PERSON_NAME] ([PERSON_NAME]" at bounding box center [162, 262] width 140 height 19
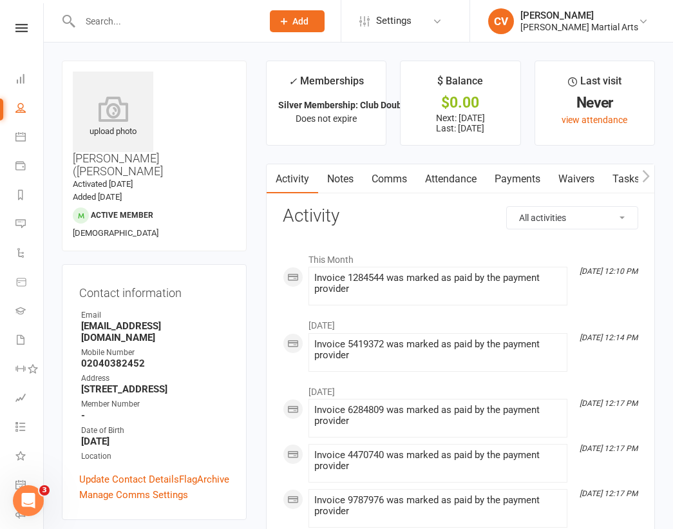
click at [527, 177] on link "Payments" at bounding box center [518, 179] width 64 height 30
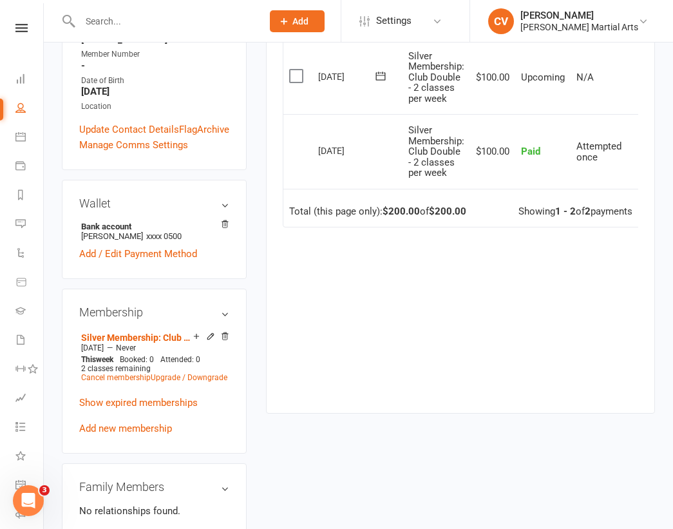
scroll to position [351, 0]
click at [128, 422] on link "Add new membership" at bounding box center [125, 428] width 93 height 12
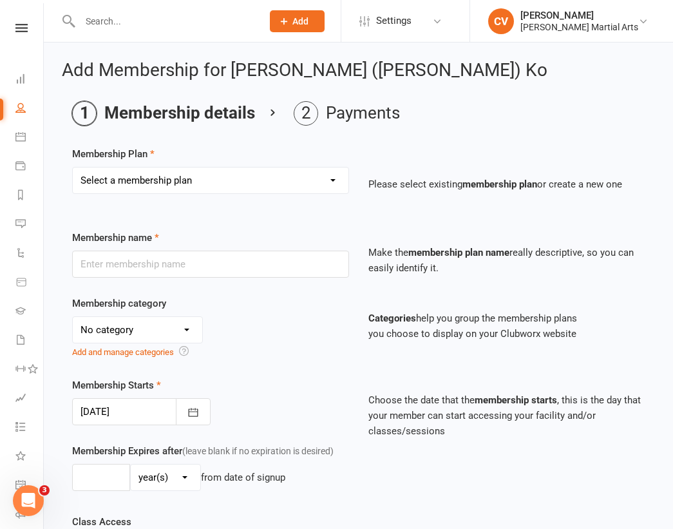
click at [320, 184] on select "Select a membership plan Create new Membership Plan Bronze Membership: Club Sin…" at bounding box center [211, 181] width 276 height 26
select select "17"
click at [73, 168] on select "Select a membership plan Create new Membership Plan Bronze Membership: Club Sin…" at bounding box center [211, 181] width 276 height 26
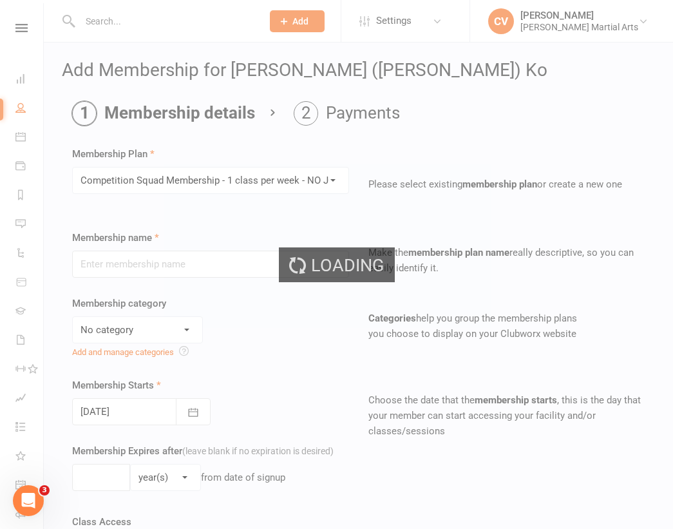
type input "Competition Squad Membership - 1 class per week - NO JOINING FEE"
select select "5"
type input "0"
type input "1"
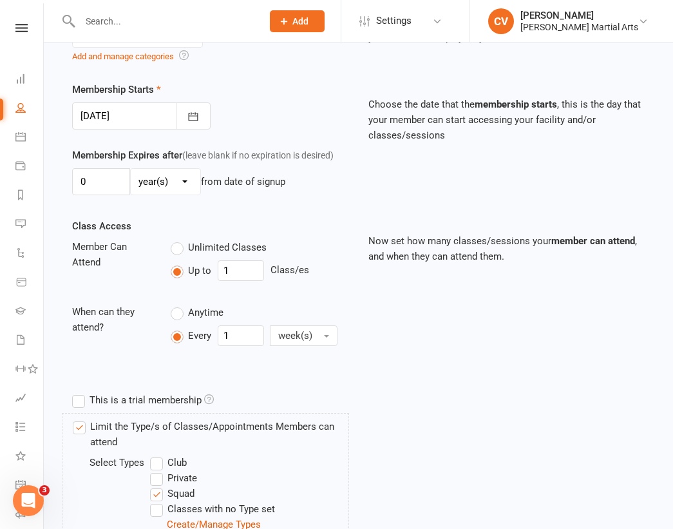
scroll to position [510, 0]
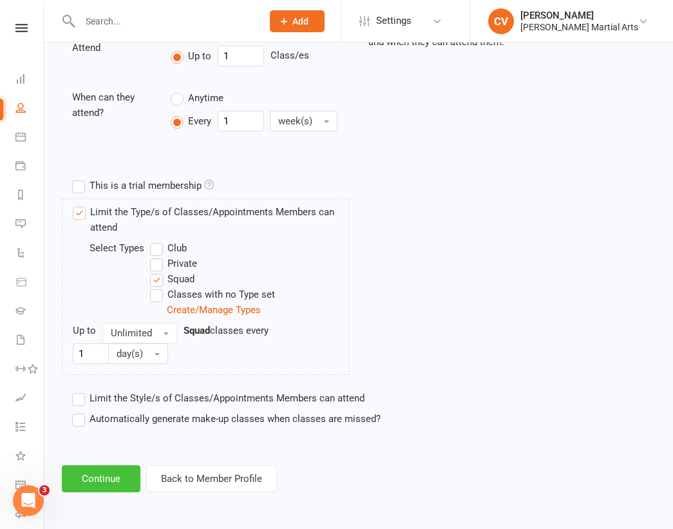
click at [122, 483] on button "Continue" at bounding box center [101, 478] width 79 height 27
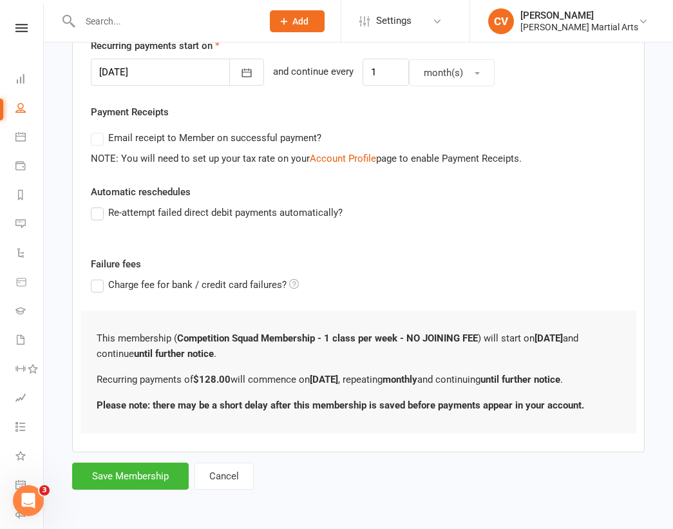
scroll to position [0, 0]
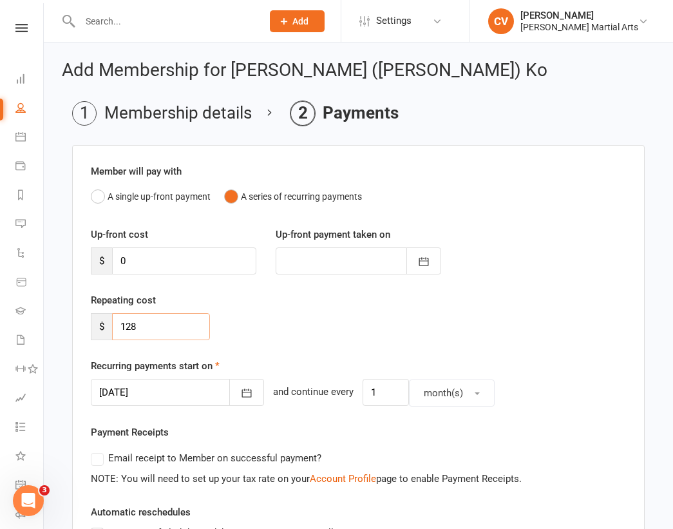
click at [166, 331] on input "128" at bounding box center [161, 326] width 98 height 27
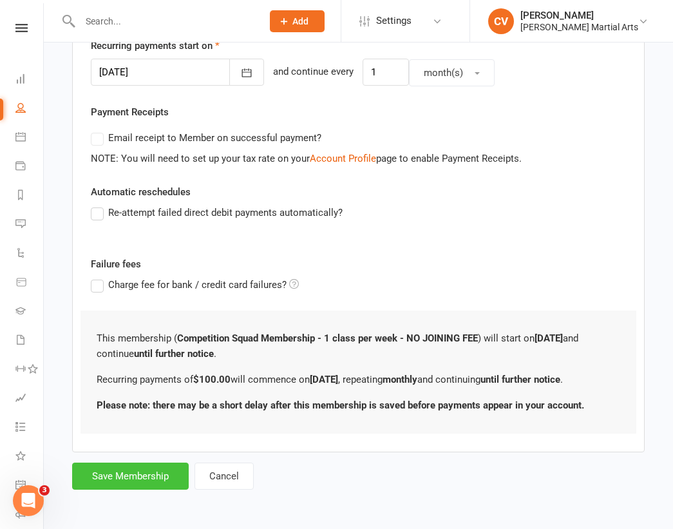
type input "100"
click at [144, 475] on button "Save Membership" at bounding box center [130, 476] width 117 height 27
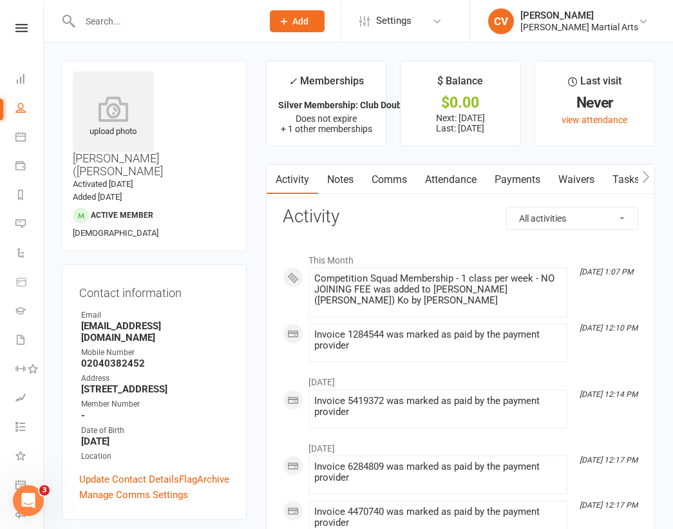
click at [171, 19] on input "text" at bounding box center [164, 21] width 177 height 18
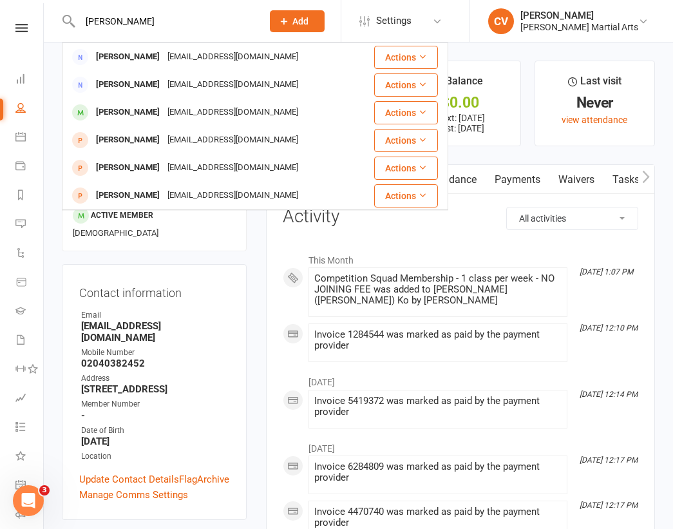
type input "[PERSON_NAME]"
click at [139, 61] on div "[PERSON_NAME]" at bounding box center [128, 57] width 72 height 19
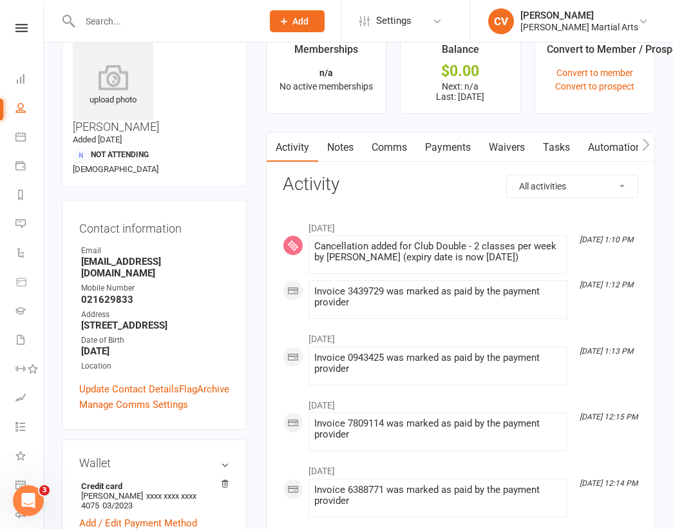
scroll to position [39, 0]
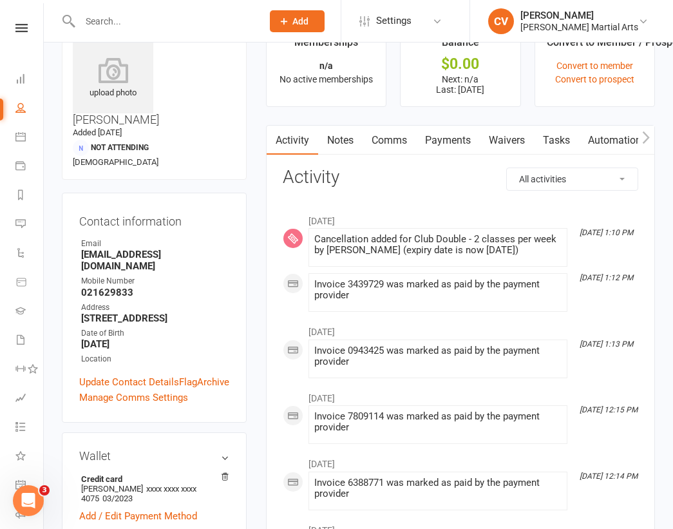
click at [469, 140] on link "Payments" at bounding box center [448, 141] width 64 height 30
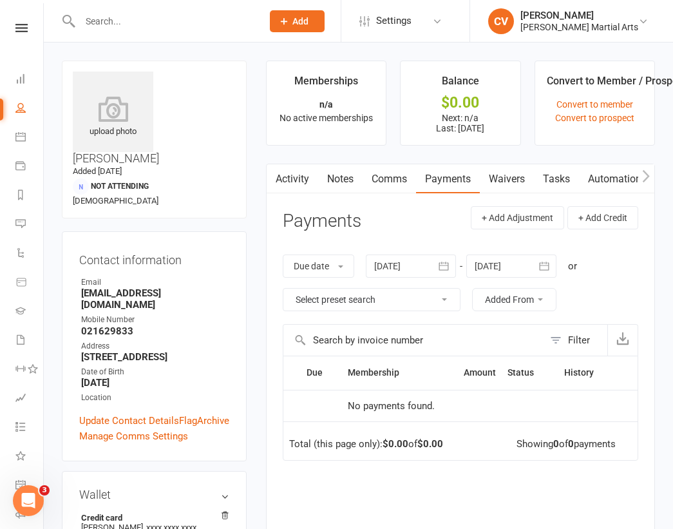
click at [304, 182] on link "Activity" at bounding box center [293, 179] width 52 height 30
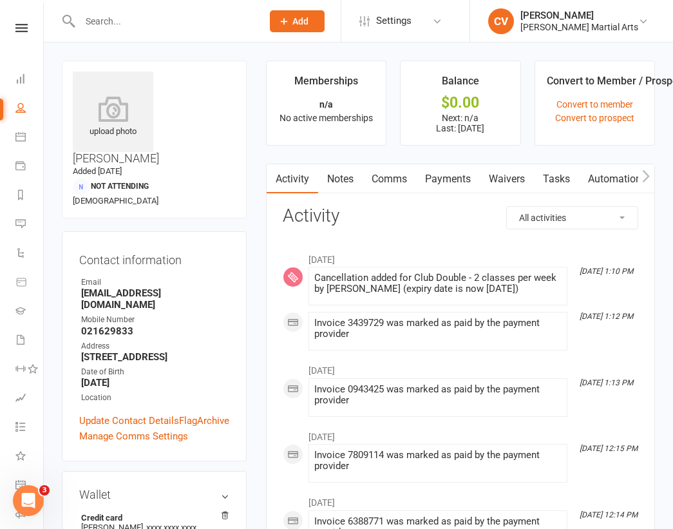
click at [499, 176] on link "Waivers" at bounding box center [507, 179] width 54 height 30
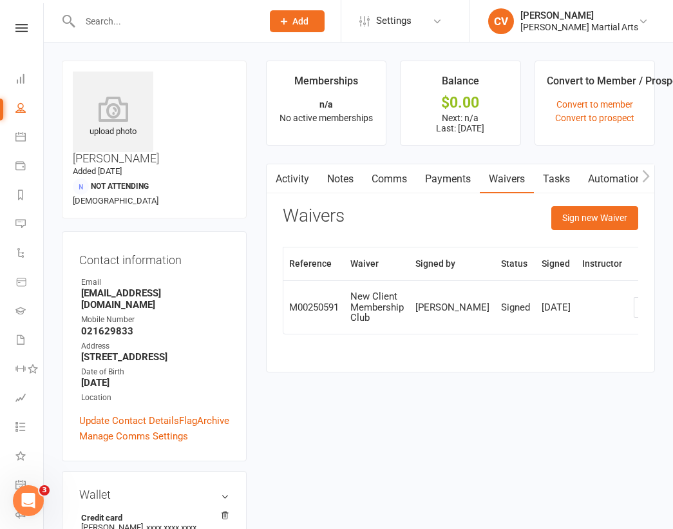
click at [122, 20] on input "text" at bounding box center [164, 21] width 177 height 18
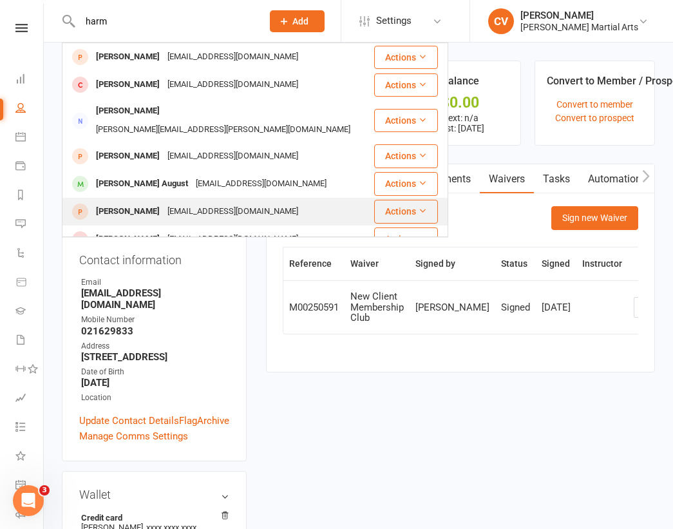
type input "harm"
click at [155, 202] on div "[PERSON_NAME]" at bounding box center [128, 211] width 72 height 19
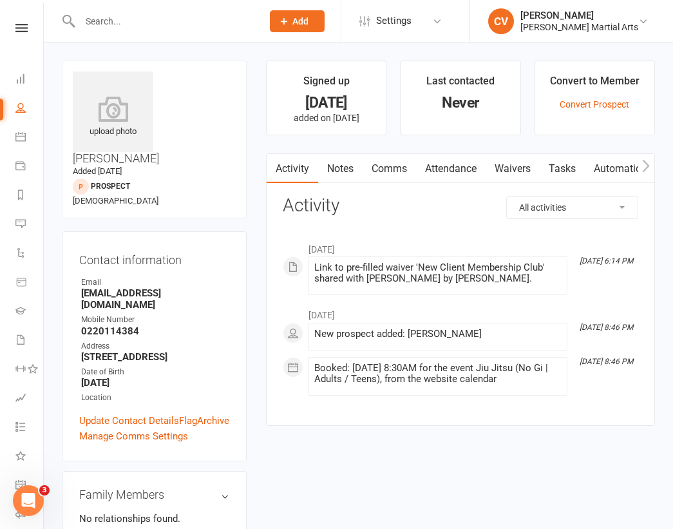
click at [520, 164] on link "Waivers" at bounding box center [513, 169] width 54 height 30
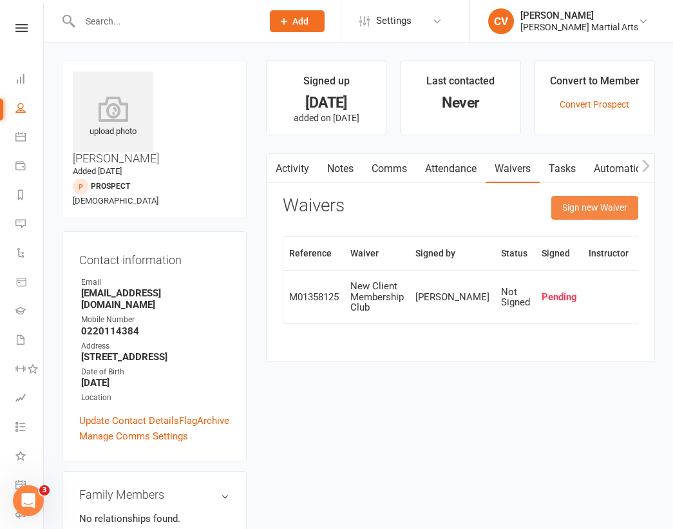
click at [604, 209] on button "Sign new Waiver" at bounding box center [595, 207] width 87 height 23
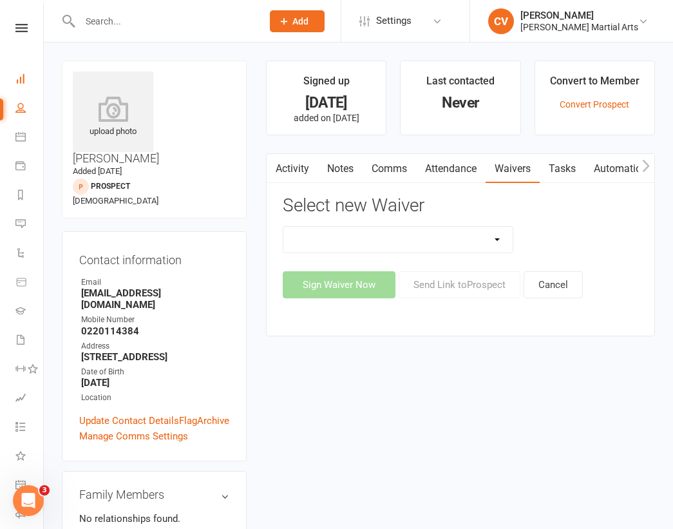
click at [28, 80] on link "Dashboard" at bounding box center [29, 80] width 29 height 29
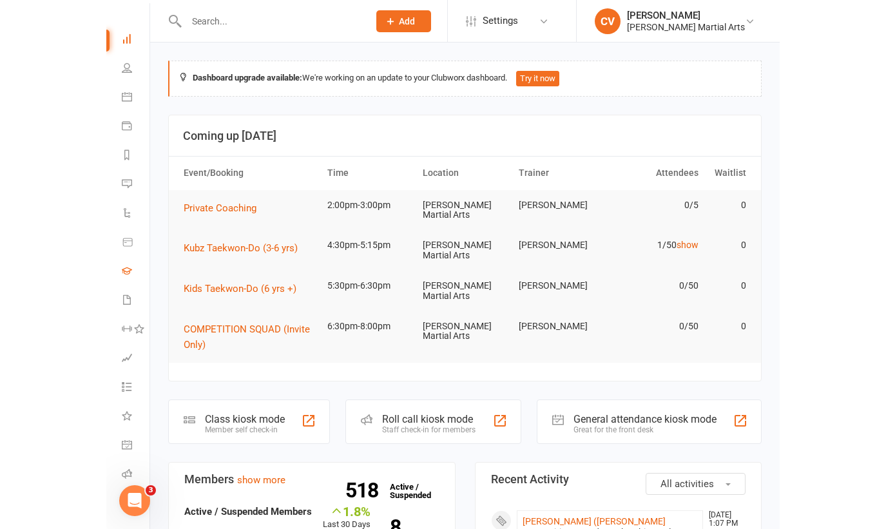
scroll to position [44, 0]
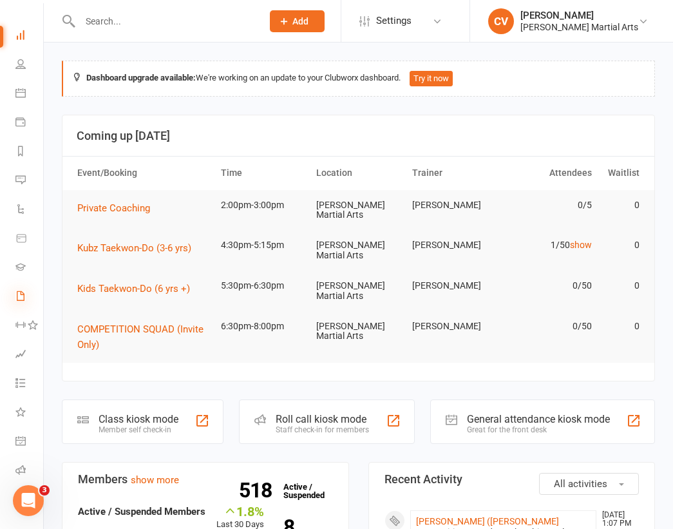
click at [24, 300] on icon at bounding box center [20, 296] width 10 height 10
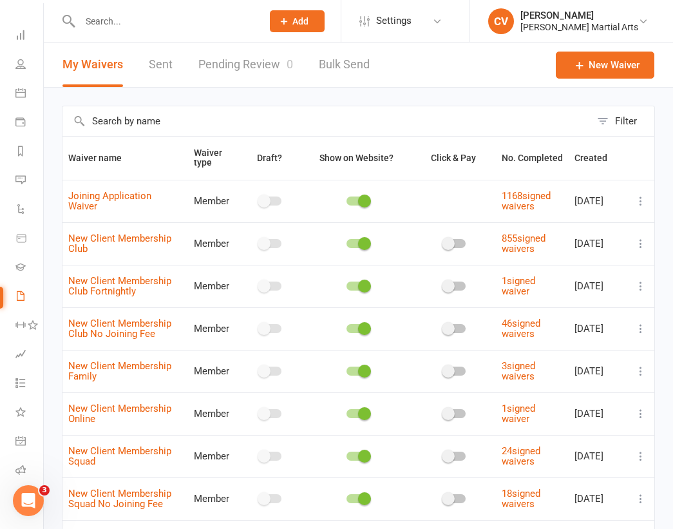
click at [264, 68] on link "Pending Review 0" at bounding box center [245, 65] width 95 height 44
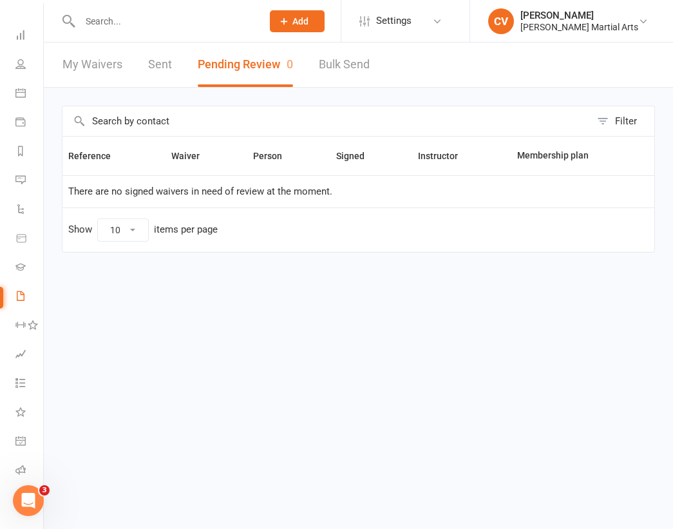
click at [130, 21] on input "text" at bounding box center [164, 21] width 177 height 18
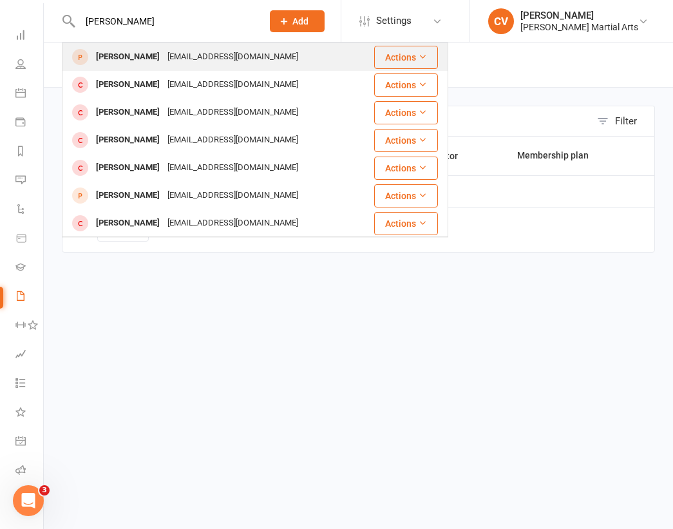
type input "[PERSON_NAME]"
click at [140, 55] on div "[PERSON_NAME]" at bounding box center [128, 57] width 72 height 19
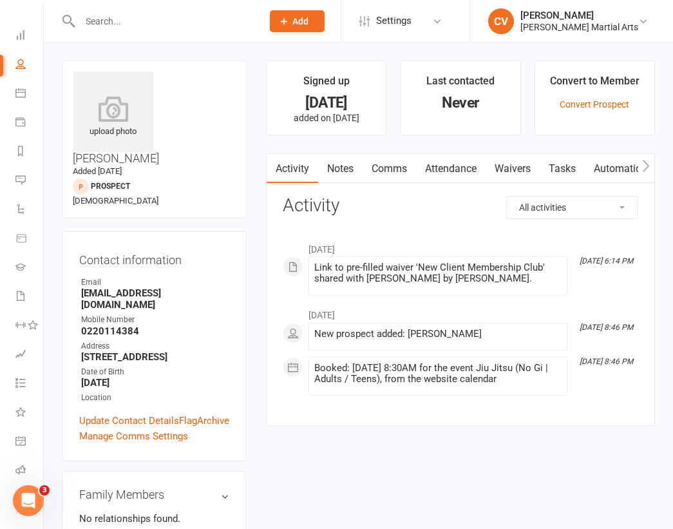
click at [524, 168] on link "Waivers" at bounding box center [513, 169] width 54 height 30
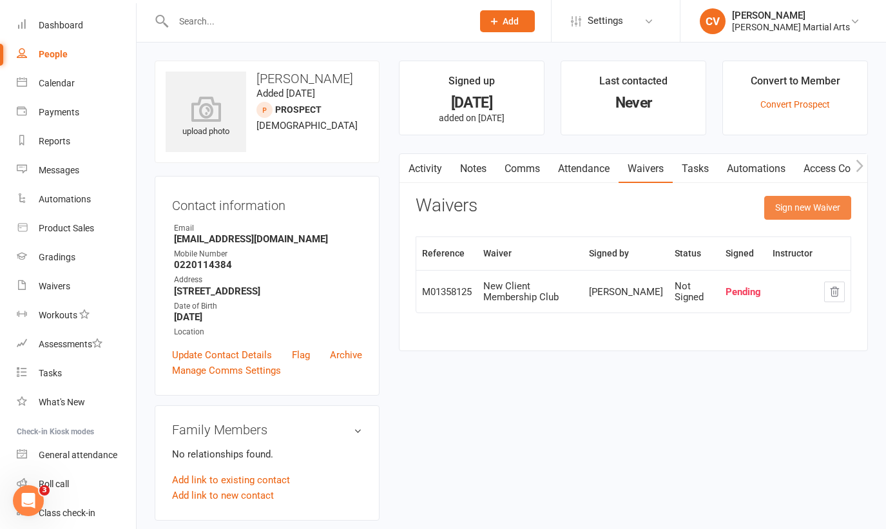
click at [673, 208] on button "Sign new Waiver" at bounding box center [807, 207] width 87 height 23
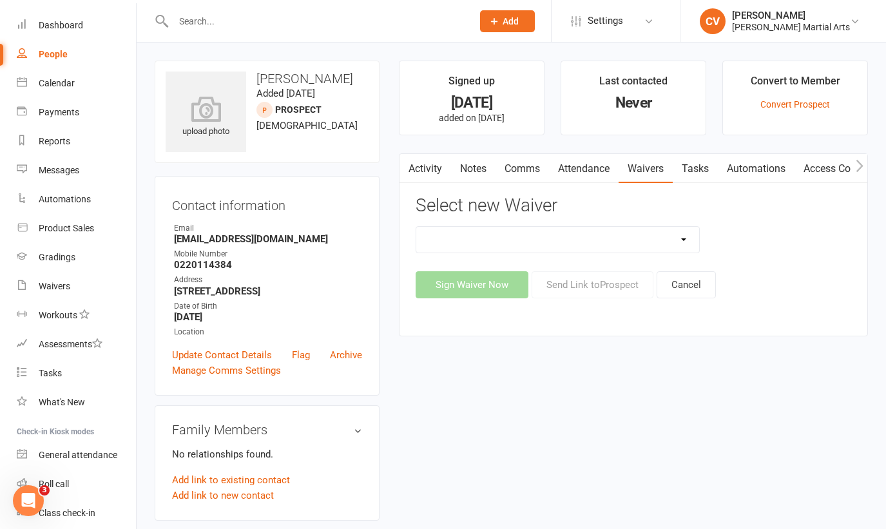
click at [673, 241] on select "Joining Application Waiver New Client Membership Club New Client Membership Clu…" at bounding box center [557, 240] width 283 height 26
select select "4182"
click at [416, 227] on select "Joining Application Waiver New Client Membership Club New Client Membership Clu…" at bounding box center [557, 240] width 283 height 26
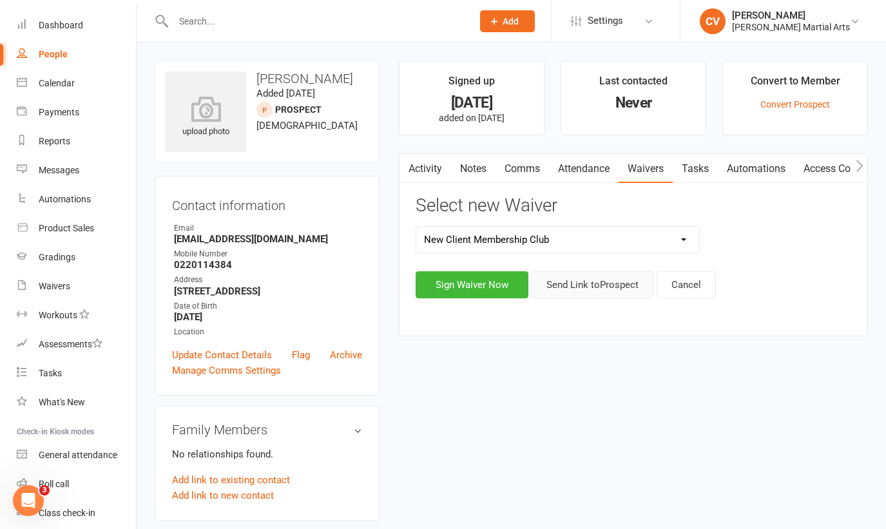
click at [606, 284] on button "Send Link to [GEOGRAPHIC_DATA]" at bounding box center [593, 284] width 122 height 27
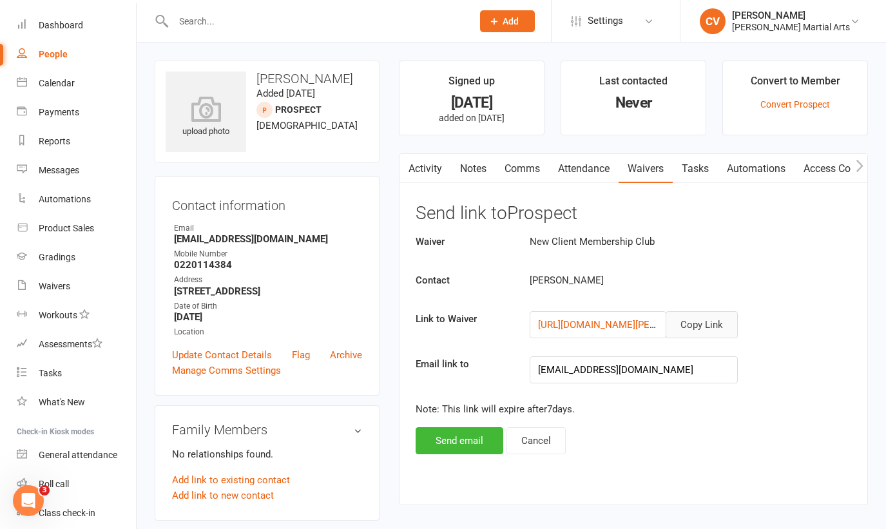
click at [673, 323] on button "Copy Link" at bounding box center [702, 324] width 72 height 27
click at [237, 26] on input "text" at bounding box center [316, 21] width 294 height 18
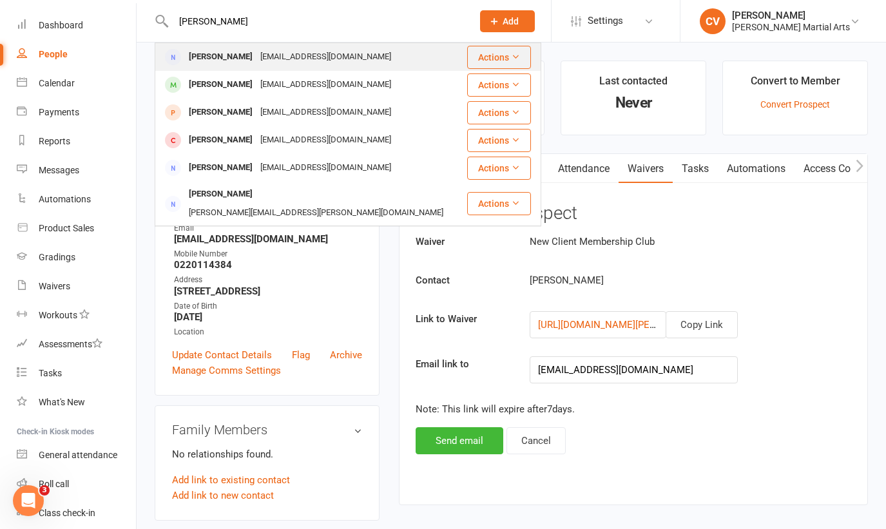
type input "[PERSON_NAME]"
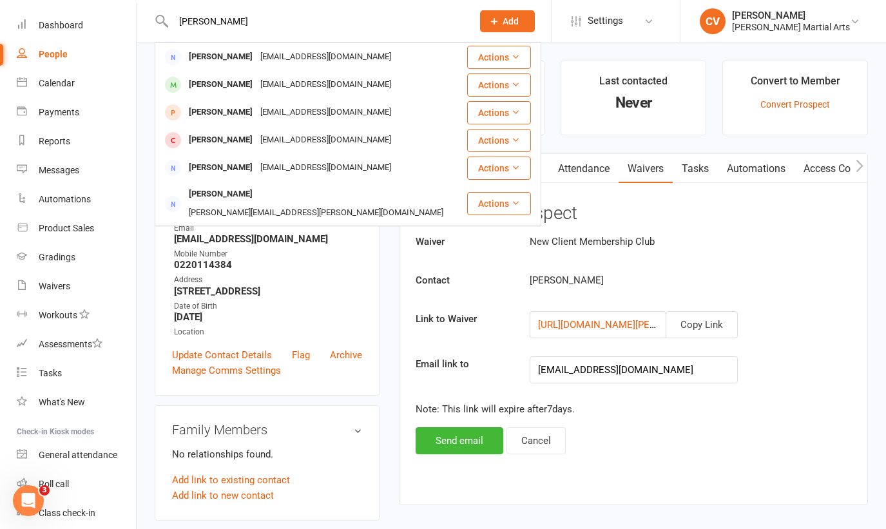
click at [219, 51] on div "[PERSON_NAME]" at bounding box center [221, 57] width 72 height 19
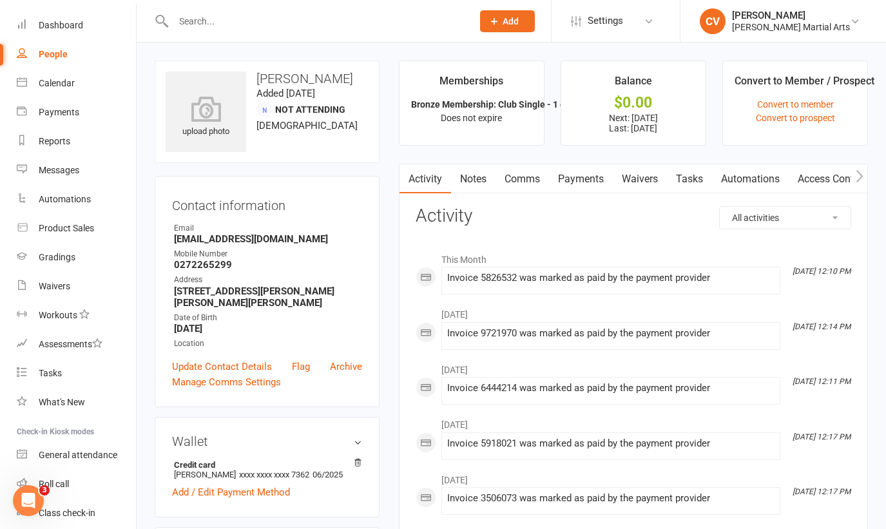
click at [652, 176] on link "Waivers" at bounding box center [640, 179] width 54 height 30
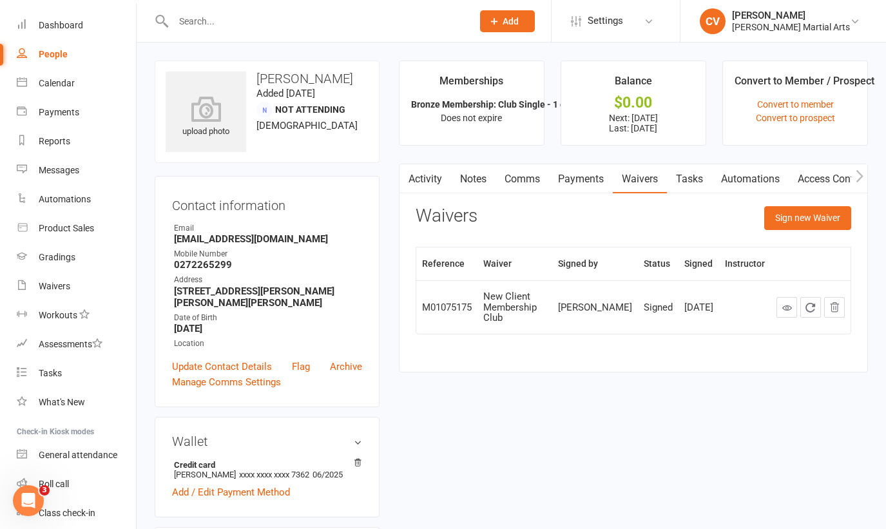
click at [587, 177] on link "Payments" at bounding box center [581, 179] width 64 height 30
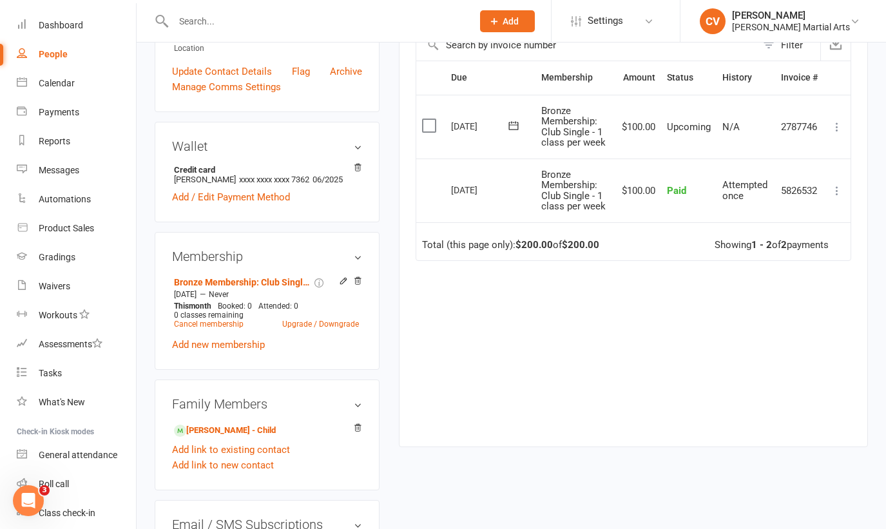
scroll to position [298, 0]
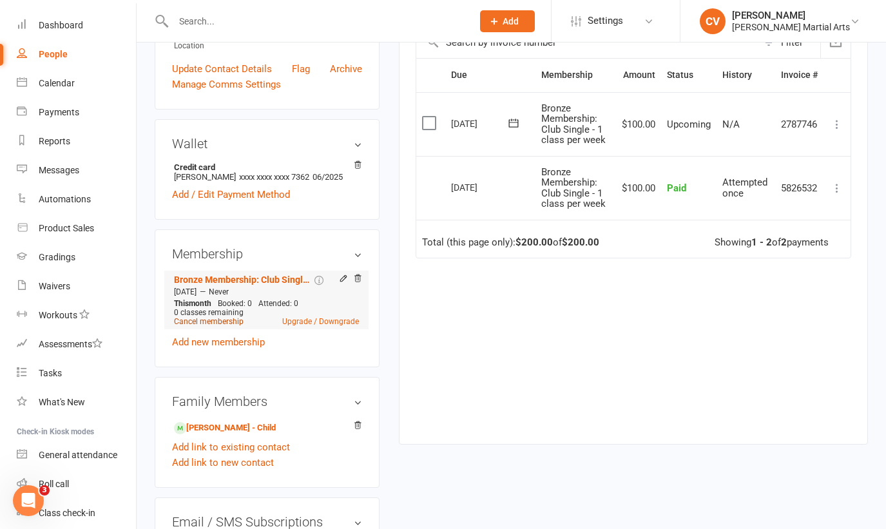
click at [233, 320] on link "Cancel membership" at bounding box center [209, 321] width 70 height 9
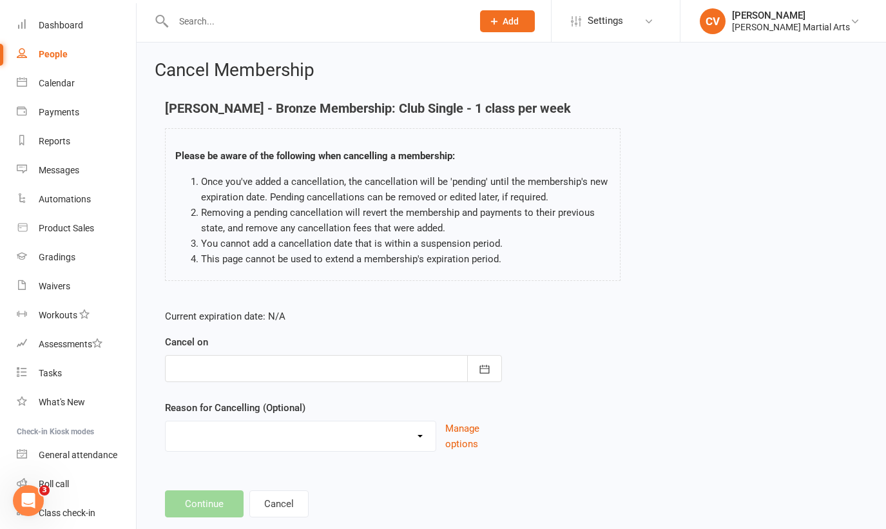
click at [448, 378] on div at bounding box center [333, 368] width 337 height 27
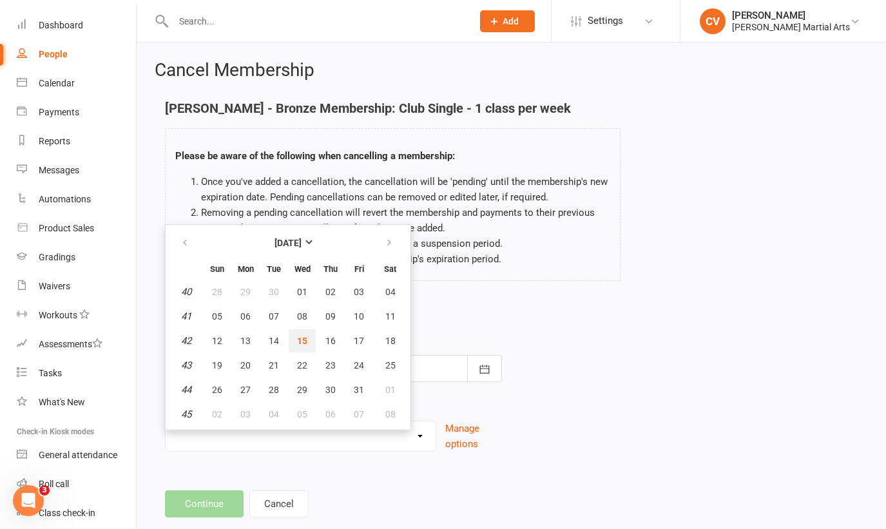
click at [309, 343] on button "15" at bounding box center [302, 340] width 27 height 23
type input "[DATE]"
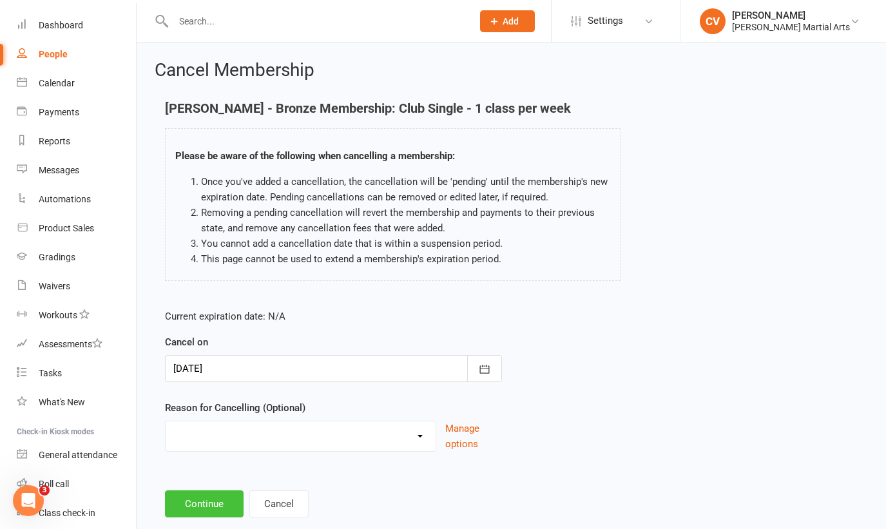
click at [200, 506] on button "Continue" at bounding box center [204, 503] width 79 height 27
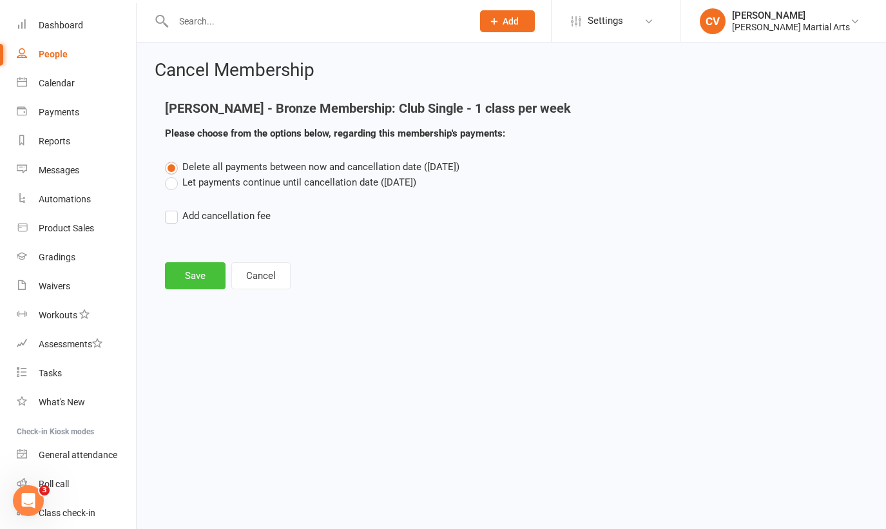
click at [189, 268] on button "Save" at bounding box center [195, 275] width 61 height 27
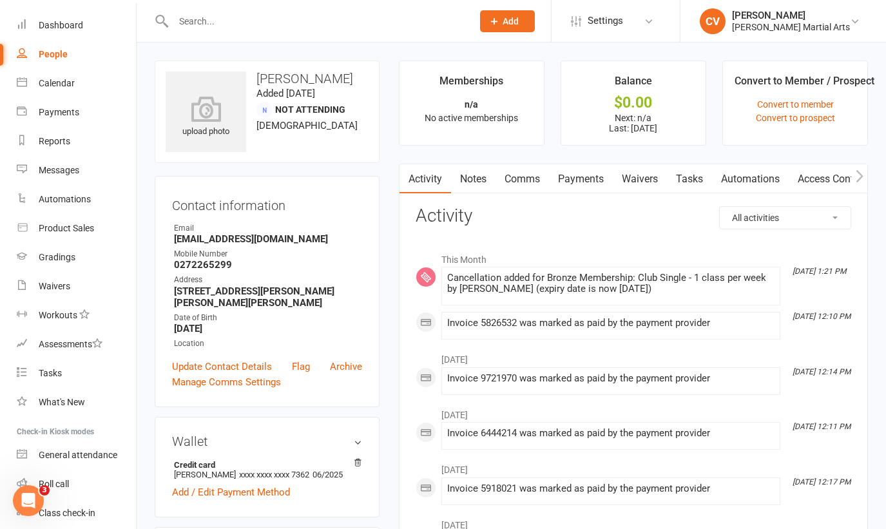
click at [210, 14] on input "text" at bounding box center [316, 21] width 294 height 18
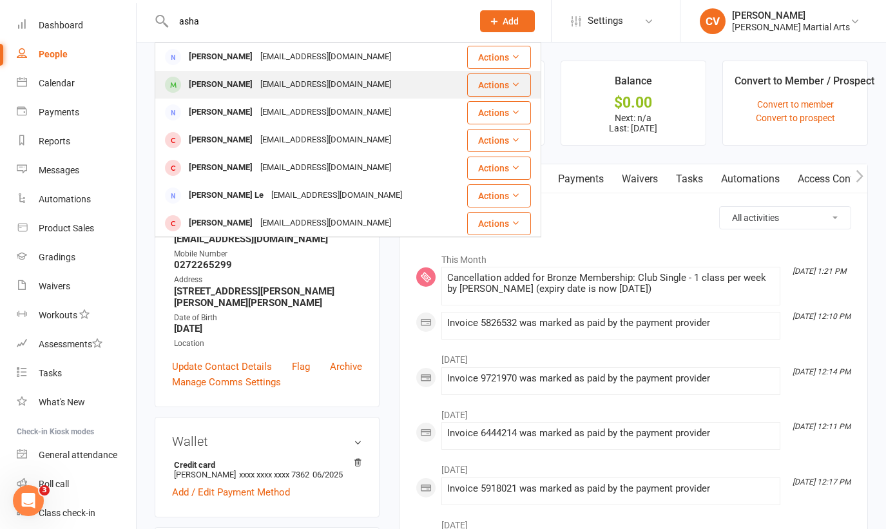
type input "asha"
click at [230, 79] on div "[PERSON_NAME]" at bounding box center [221, 84] width 72 height 19
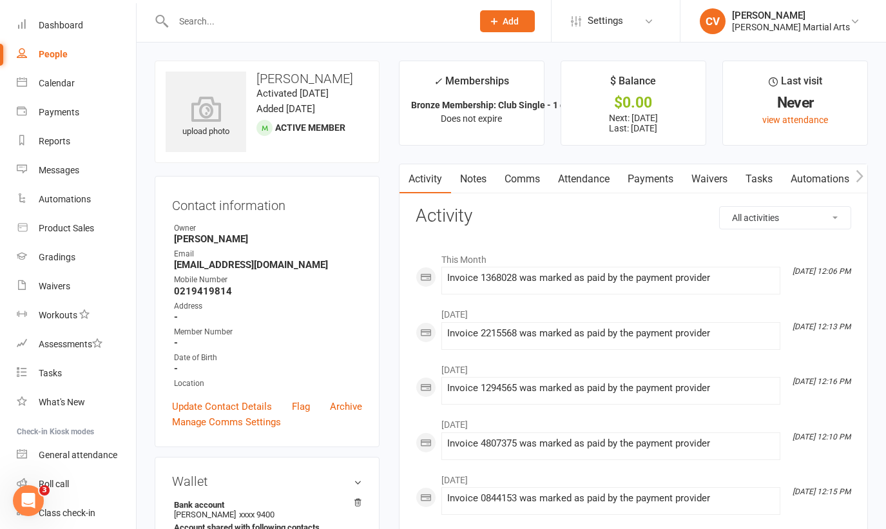
click at [652, 180] on link "Payments" at bounding box center [651, 179] width 64 height 30
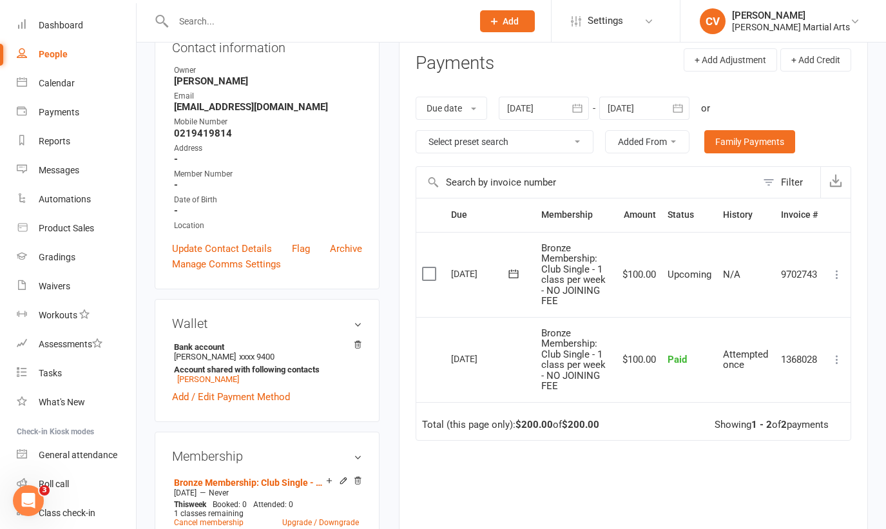
scroll to position [164, 0]
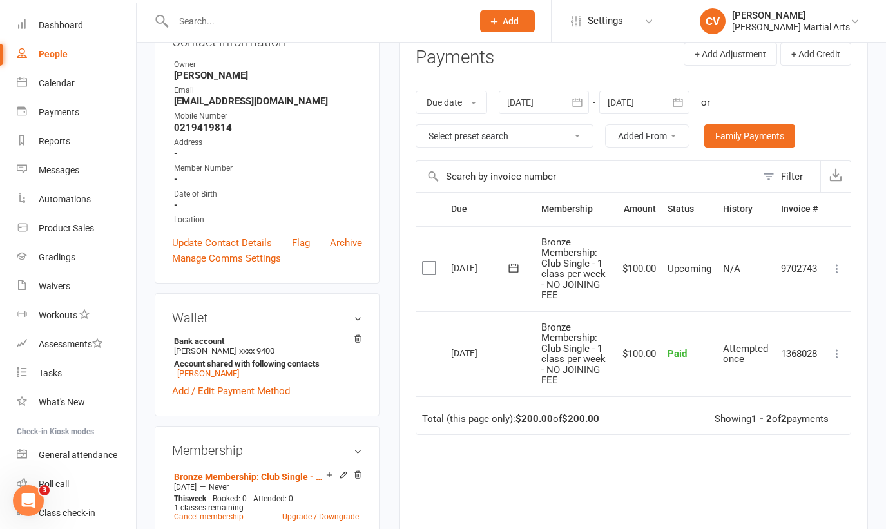
click at [636, 102] on div at bounding box center [644, 102] width 90 height 23
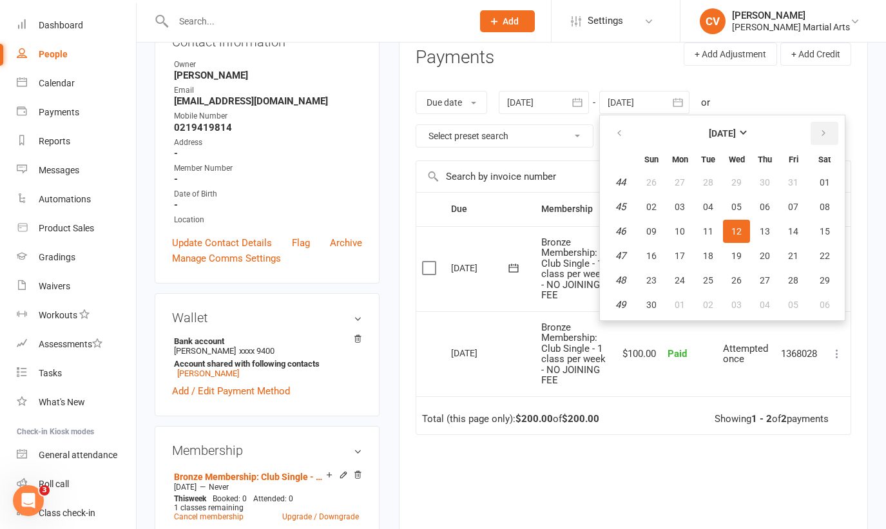
click at [673, 135] on icon "button" at bounding box center [823, 133] width 9 height 10
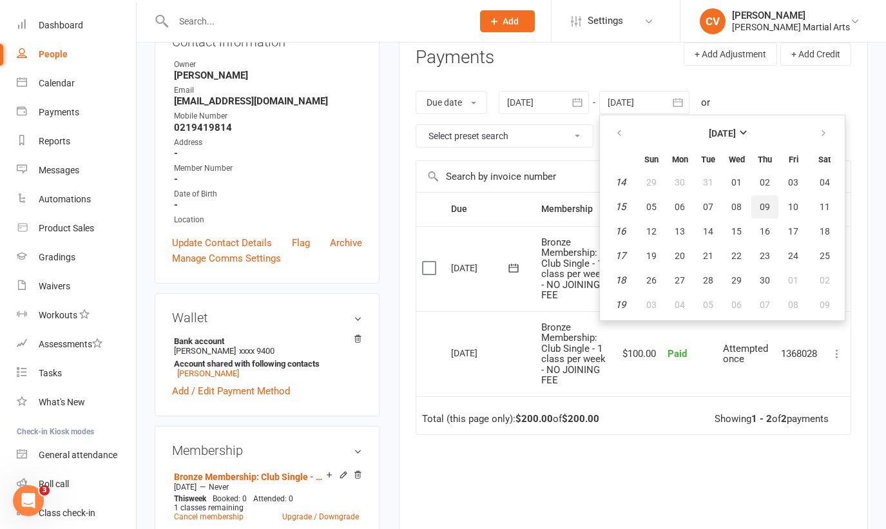
click at [673, 215] on button "09" at bounding box center [764, 206] width 27 height 23
type input "[DATE]"
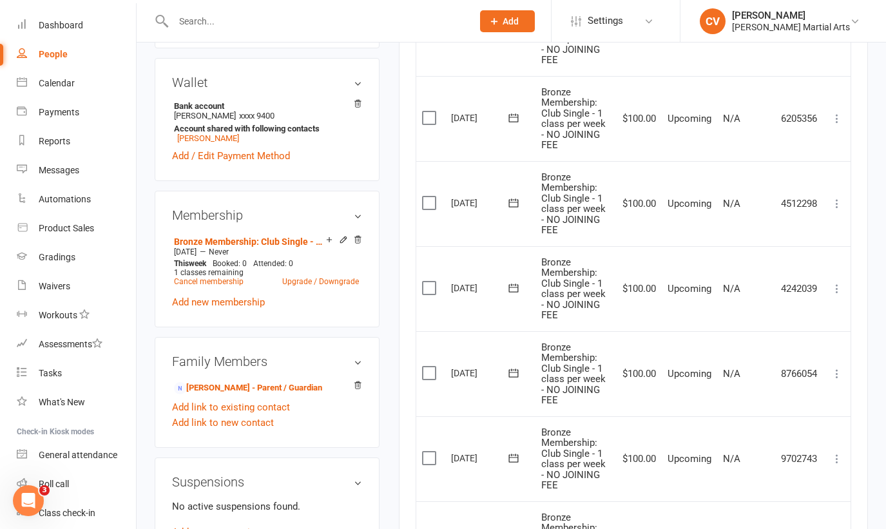
scroll to position [400, 0]
click at [673, 372] on icon at bounding box center [837, 373] width 13 height 13
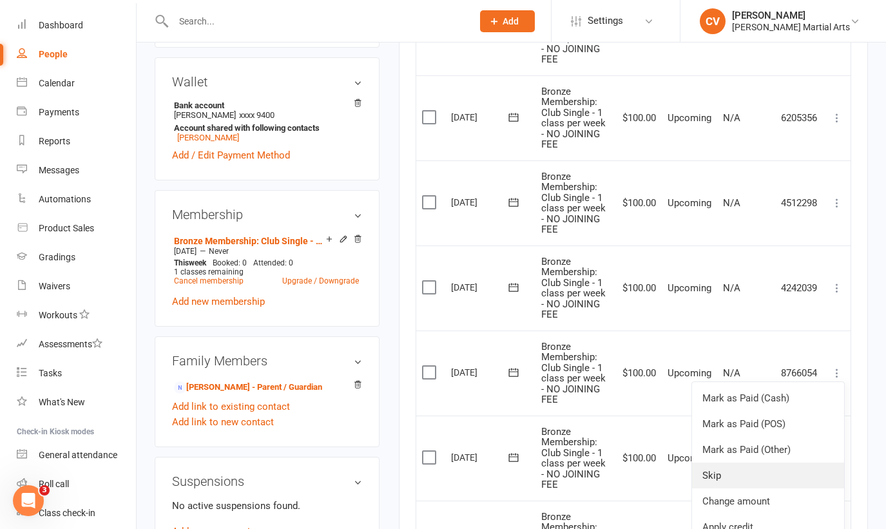
click at [673, 469] on link "Skip" at bounding box center [768, 476] width 152 height 26
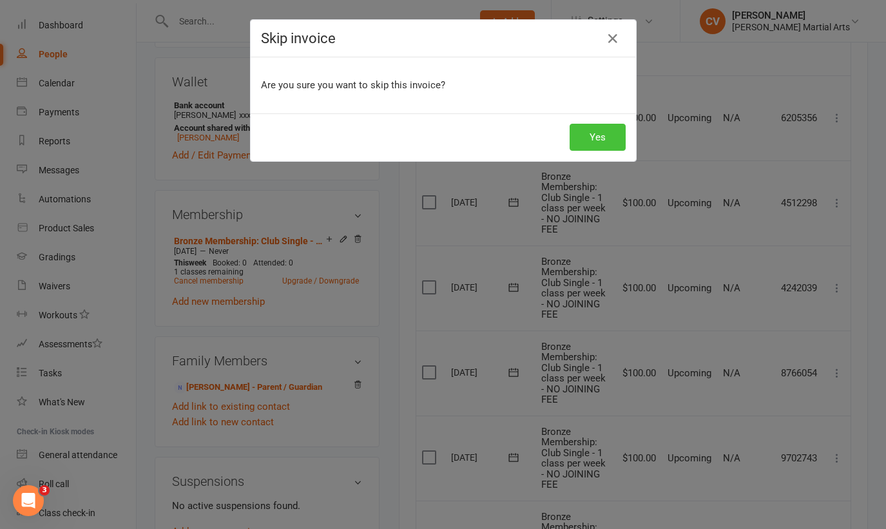
click at [586, 137] on button "Yes" at bounding box center [598, 137] width 56 height 27
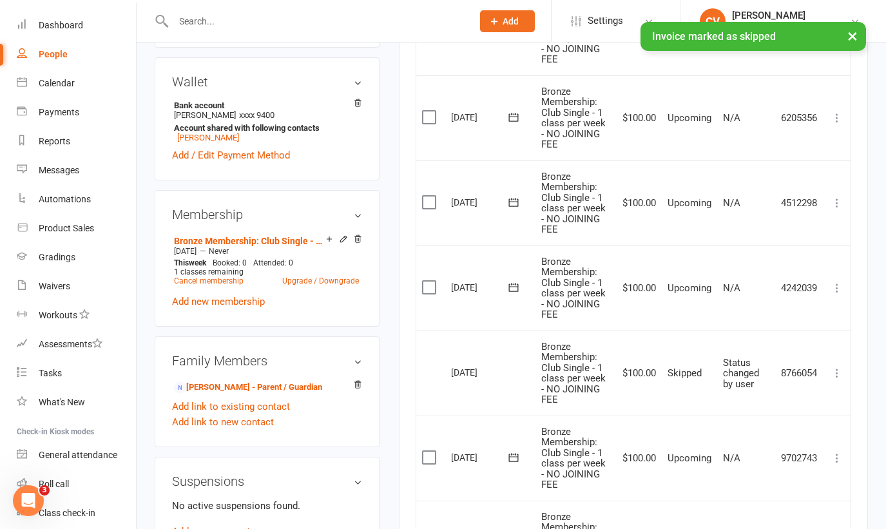
click at [673, 282] on icon at bounding box center [837, 288] width 13 height 13
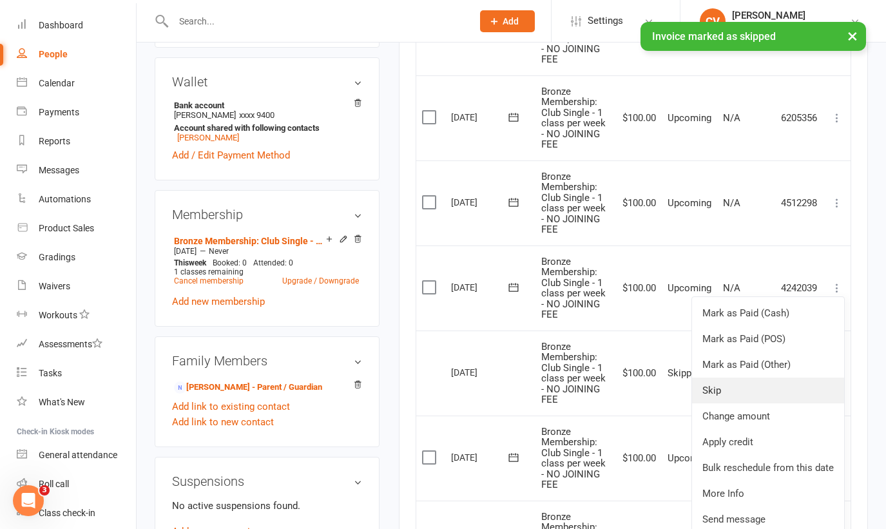
click at [673, 391] on link "Skip" at bounding box center [768, 391] width 152 height 26
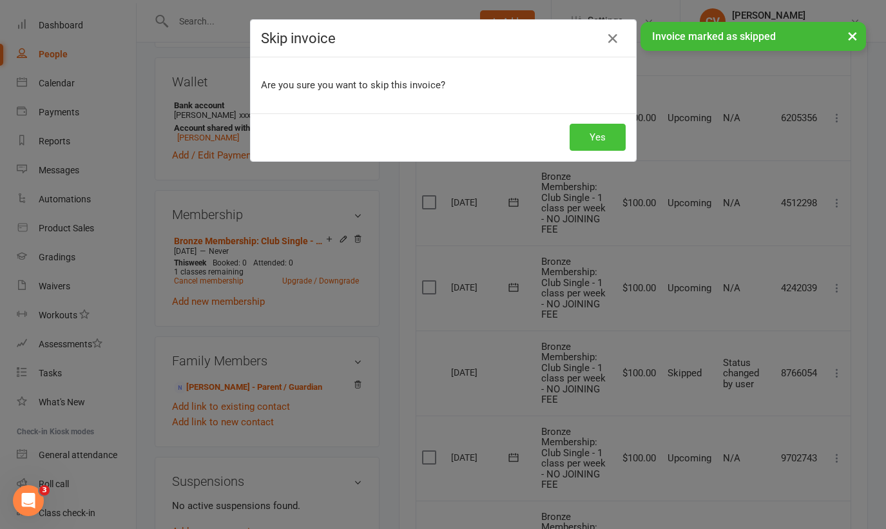
click at [597, 128] on button "Yes" at bounding box center [598, 137] width 56 height 27
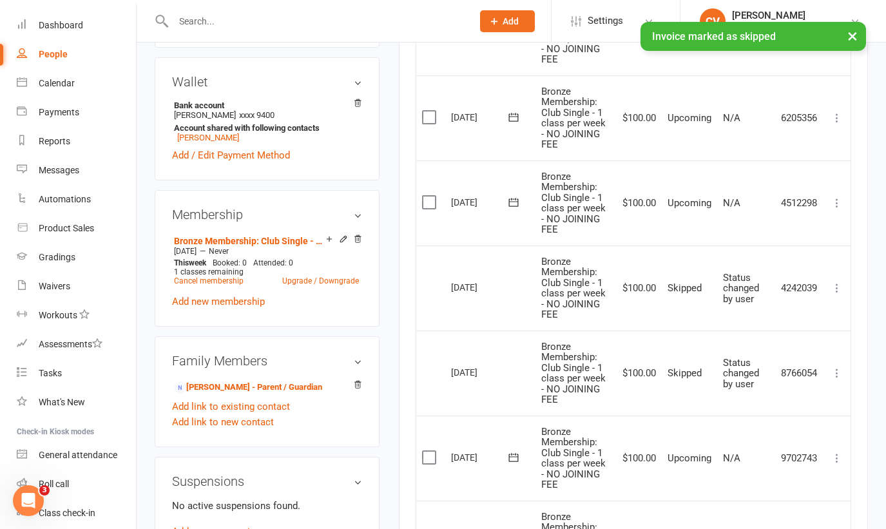
click at [673, 32] on button "×" at bounding box center [852, 36] width 23 height 28
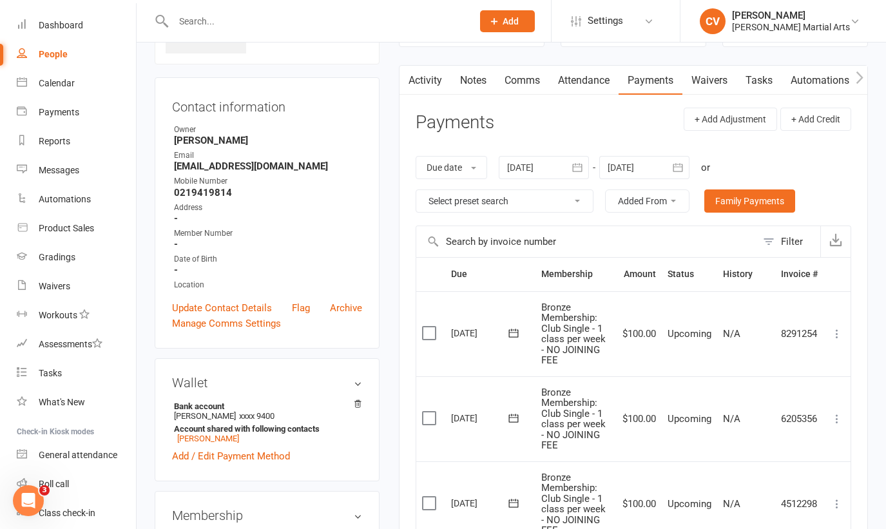
scroll to position [0, 0]
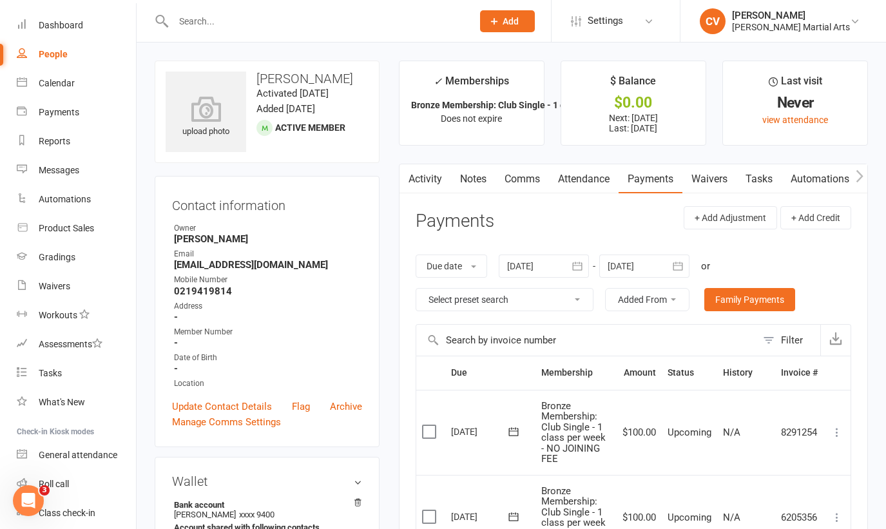
click at [208, 18] on input "text" at bounding box center [316, 21] width 294 height 18
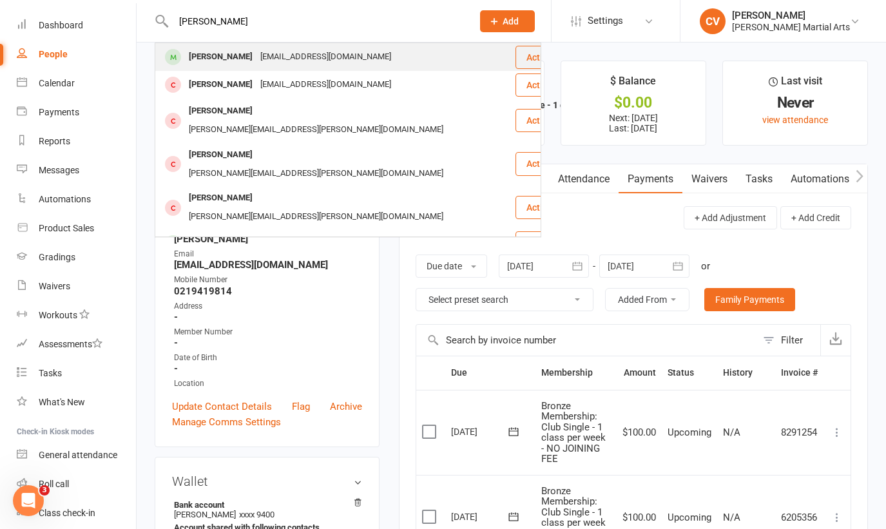
type input "[PERSON_NAME]"
click at [211, 62] on div "[PERSON_NAME]" at bounding box center [221, 57] width 72 height 19
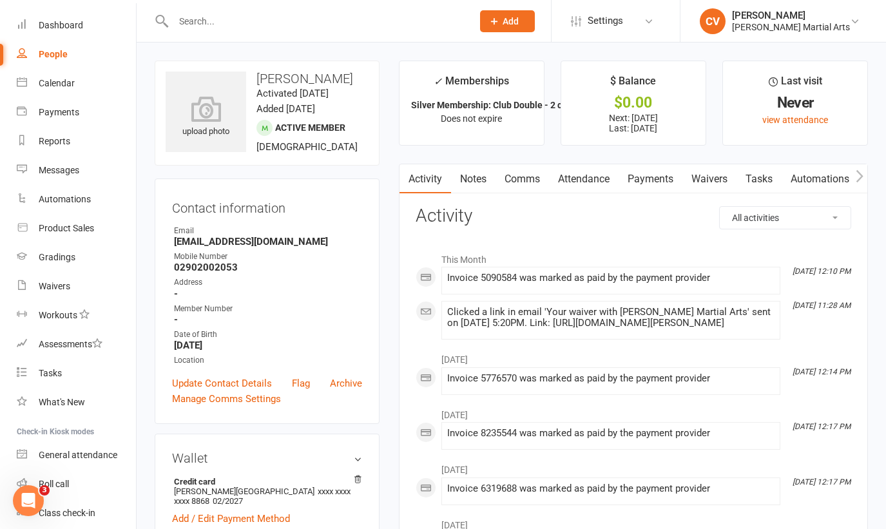
click at [655, 177] on link "Payments" at bounding box center [651, 179] width 64 height 30
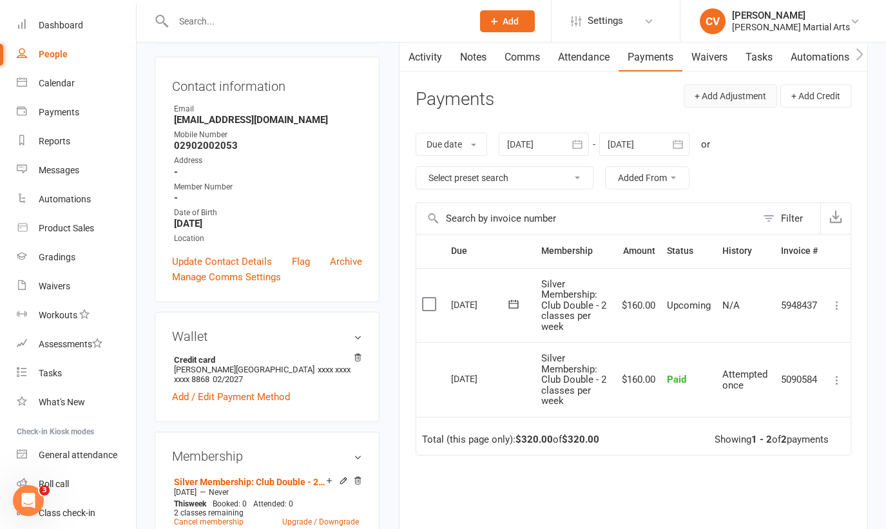
scroll to position [113, 0]
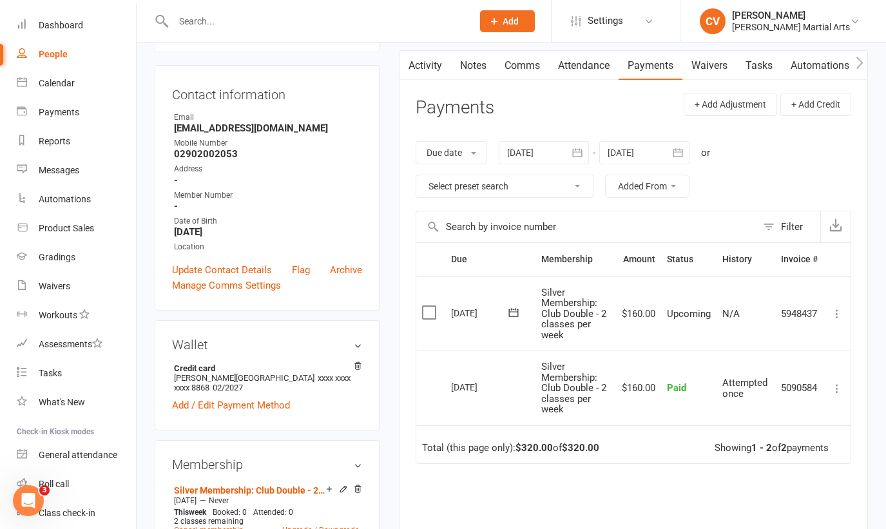
click at [657, 153] on div at bounding box center [644, 152] width 90 height 23
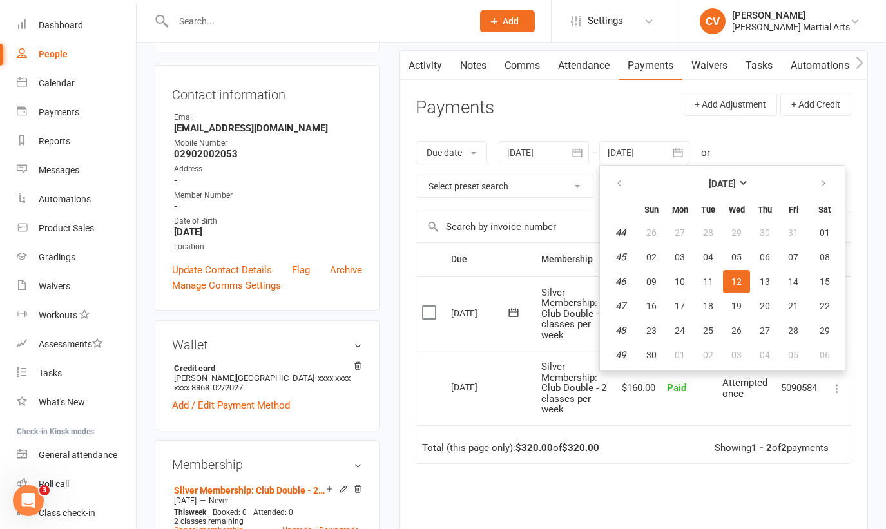
click at [392, 346] on main "✓ Memberships Silver Membership: Club Double - 2 classes... Does not expire $ B…" at bounding box center [633, 305] width 488 height 716
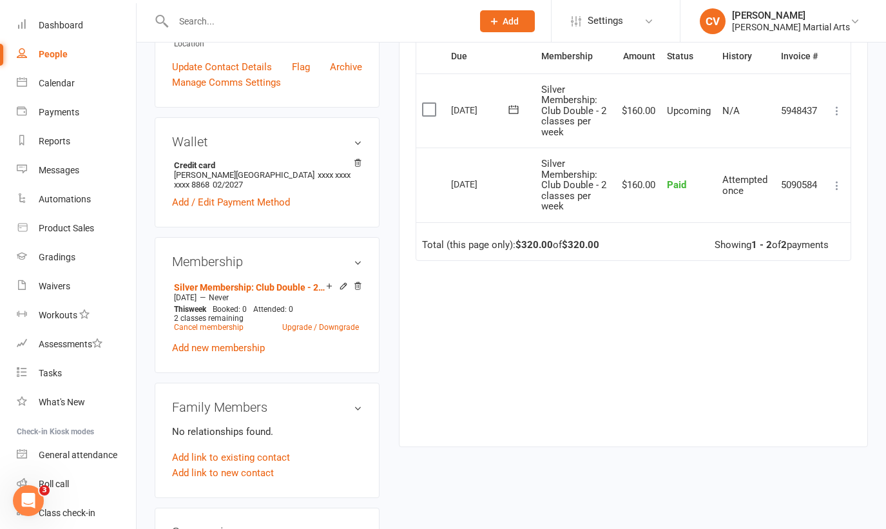
scroll to position [318, 0]
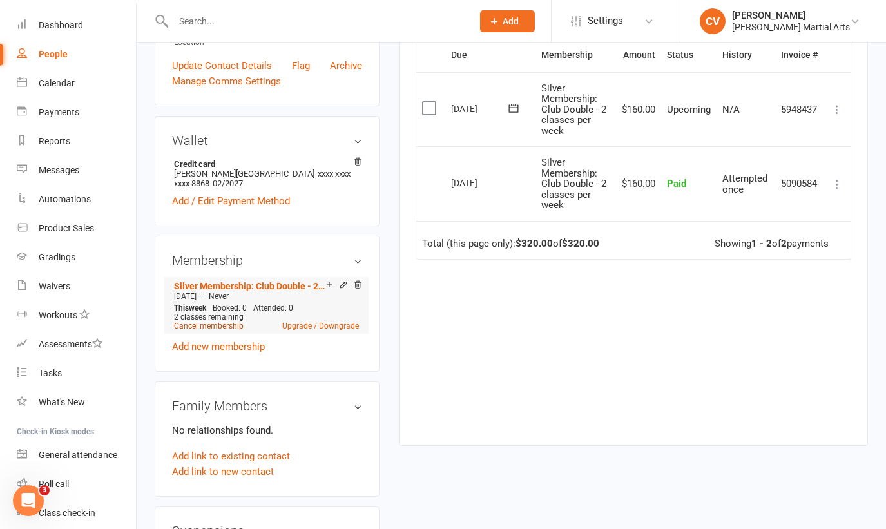
click at [227, 330] on link "Cancel membership" at bounding box center [209, 326] width 70 height 9
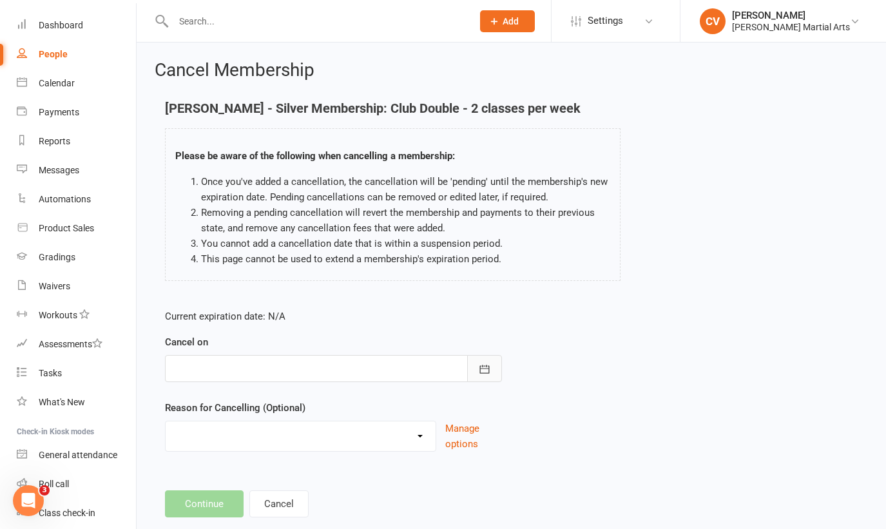
click at [486, 373] on icon "button" at bounding box center [484, 369] width 10 height 8
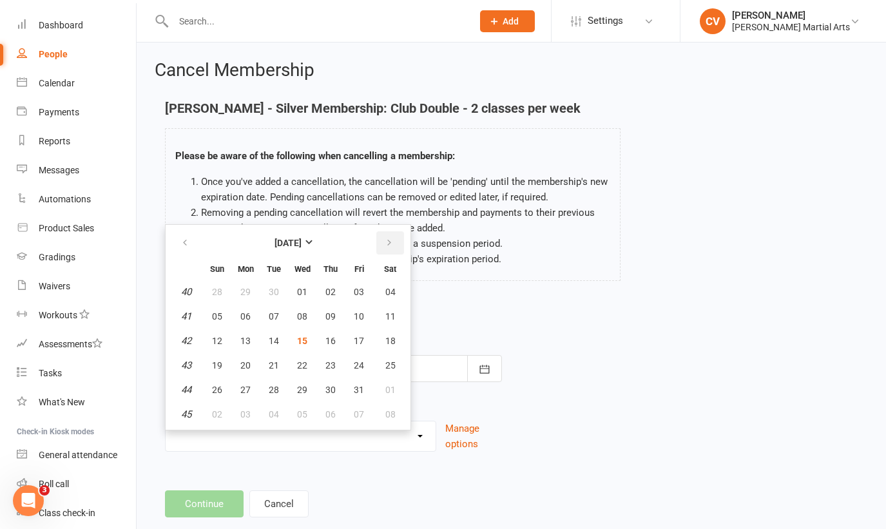
click at [389, 240] on icon "button" at bounding box center [389, 243] width 9 height 10
click at [300, 318] on span "05" at bounding box center [302, 316] width 10 height 10
type input "[DATE]"
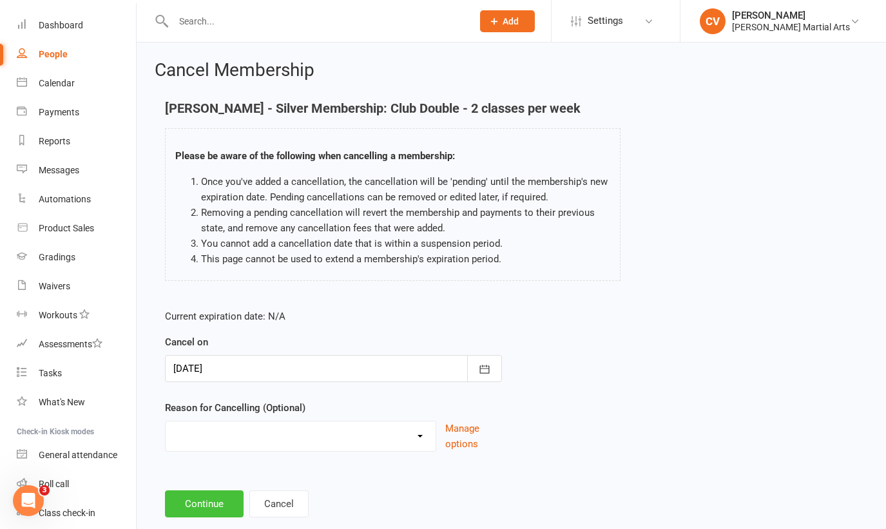
click at [204, 494] on button "Continue" at bounding box center [204, 503] width 79 height 27
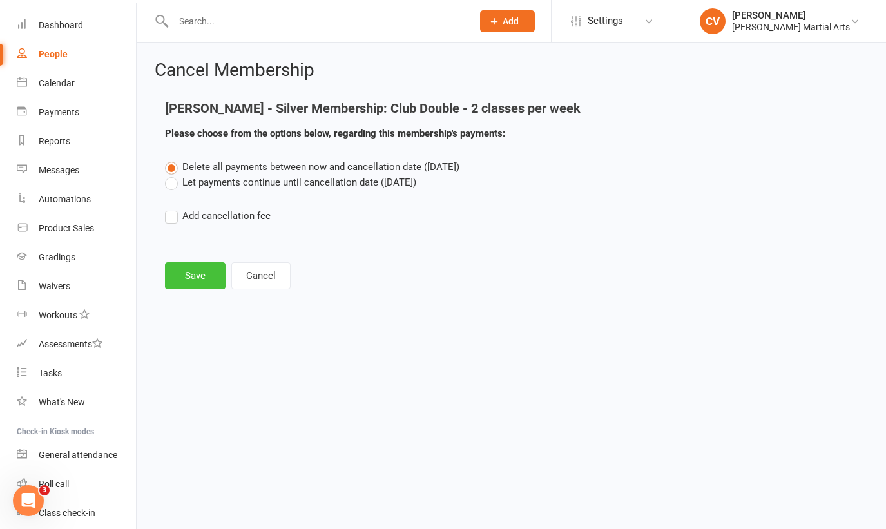
click at [194, 279] on button "Save" at bounding box center [195, 275] width 61 height 27
